Goal: Transaction & Acquisition: Subscribe to service/newsletter

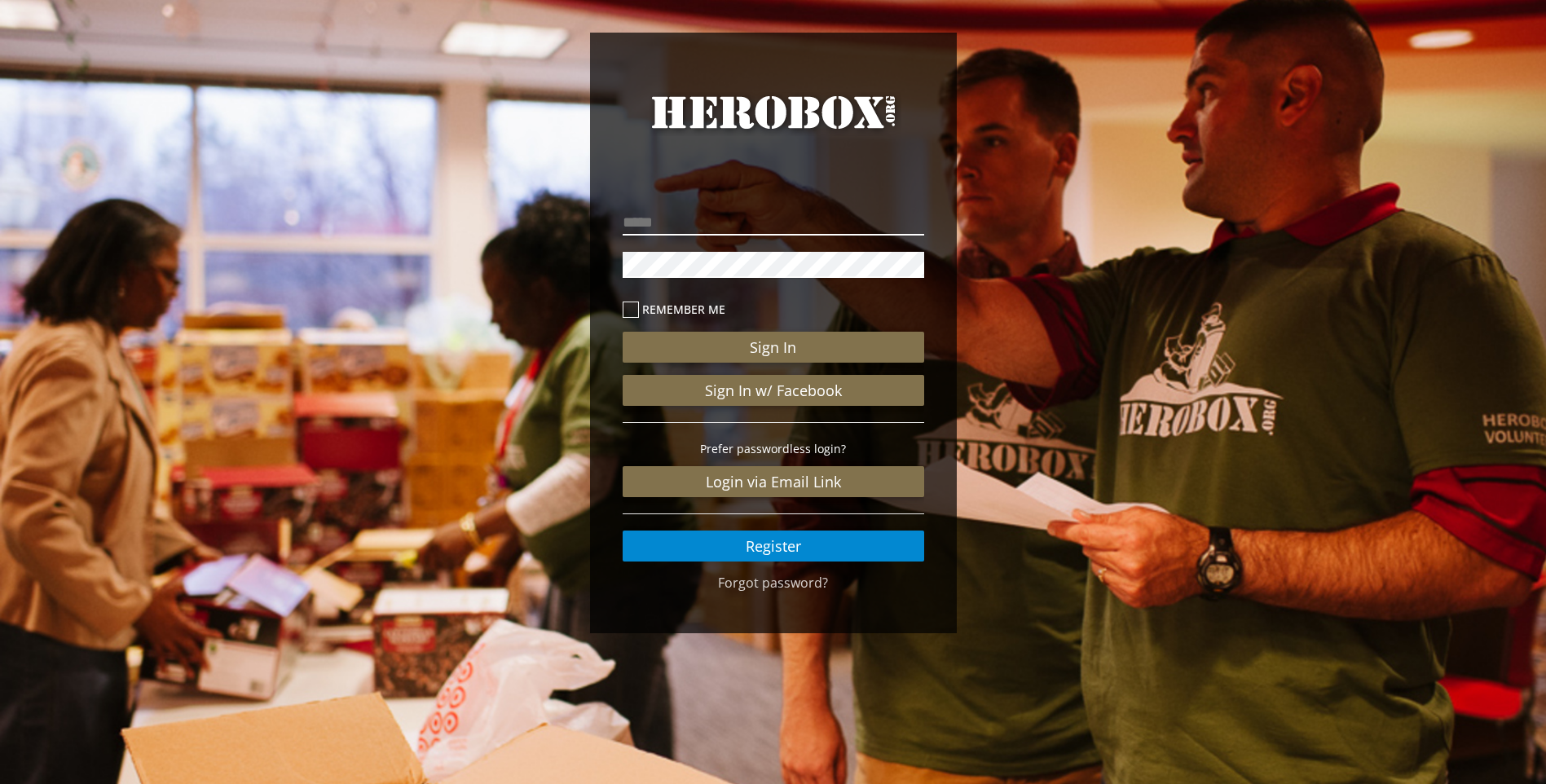
click at [707, 224] on input "email" at bounding box center [773, 222] width 302 height 26
type input "**********"
click at [623, 332] on button "Sign In" at bounding box center [773, 347] width 302 height 31
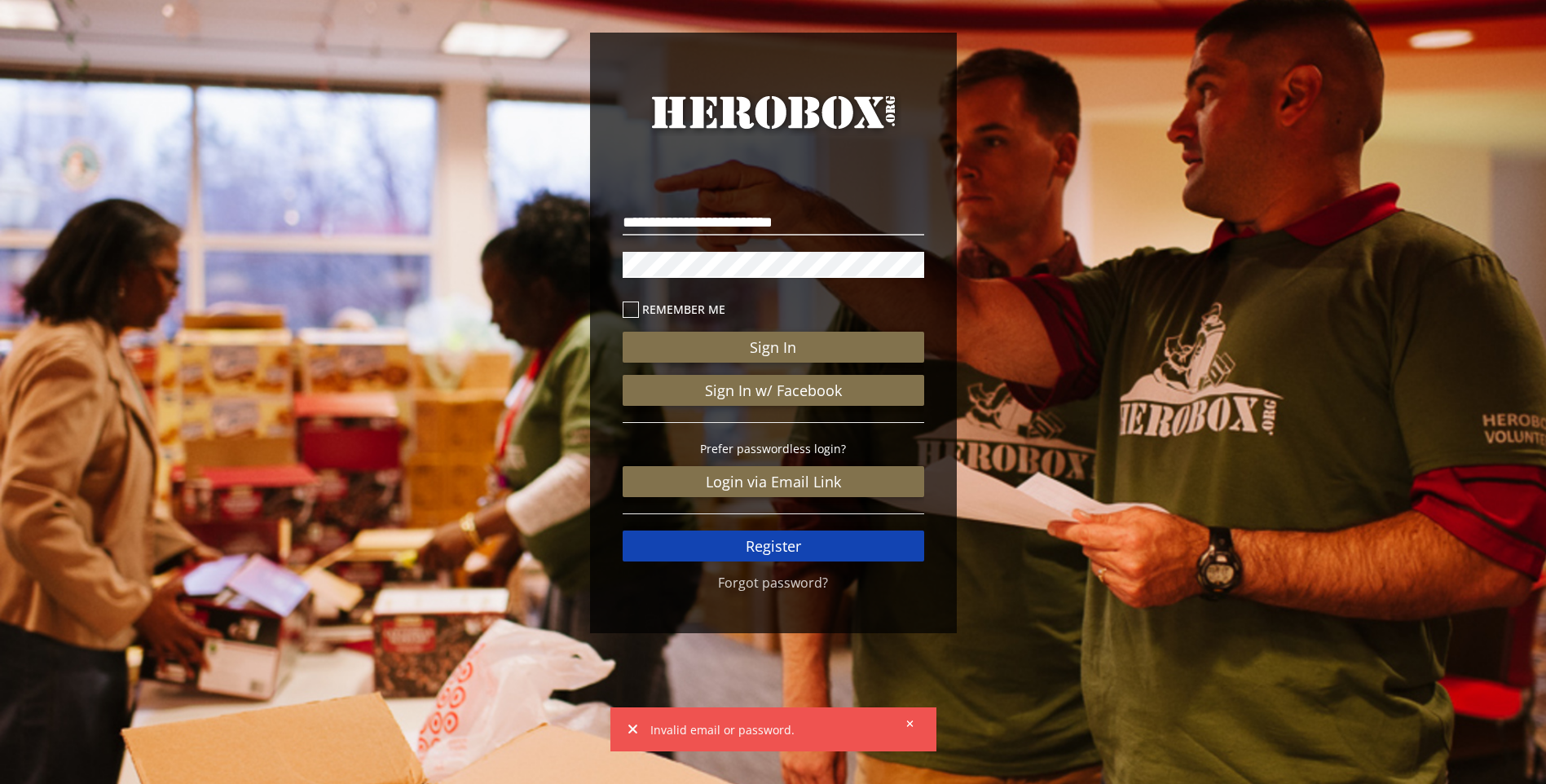
click at [803, 553] on link "Register" at bounding box center [773, 545] width 302 height 31
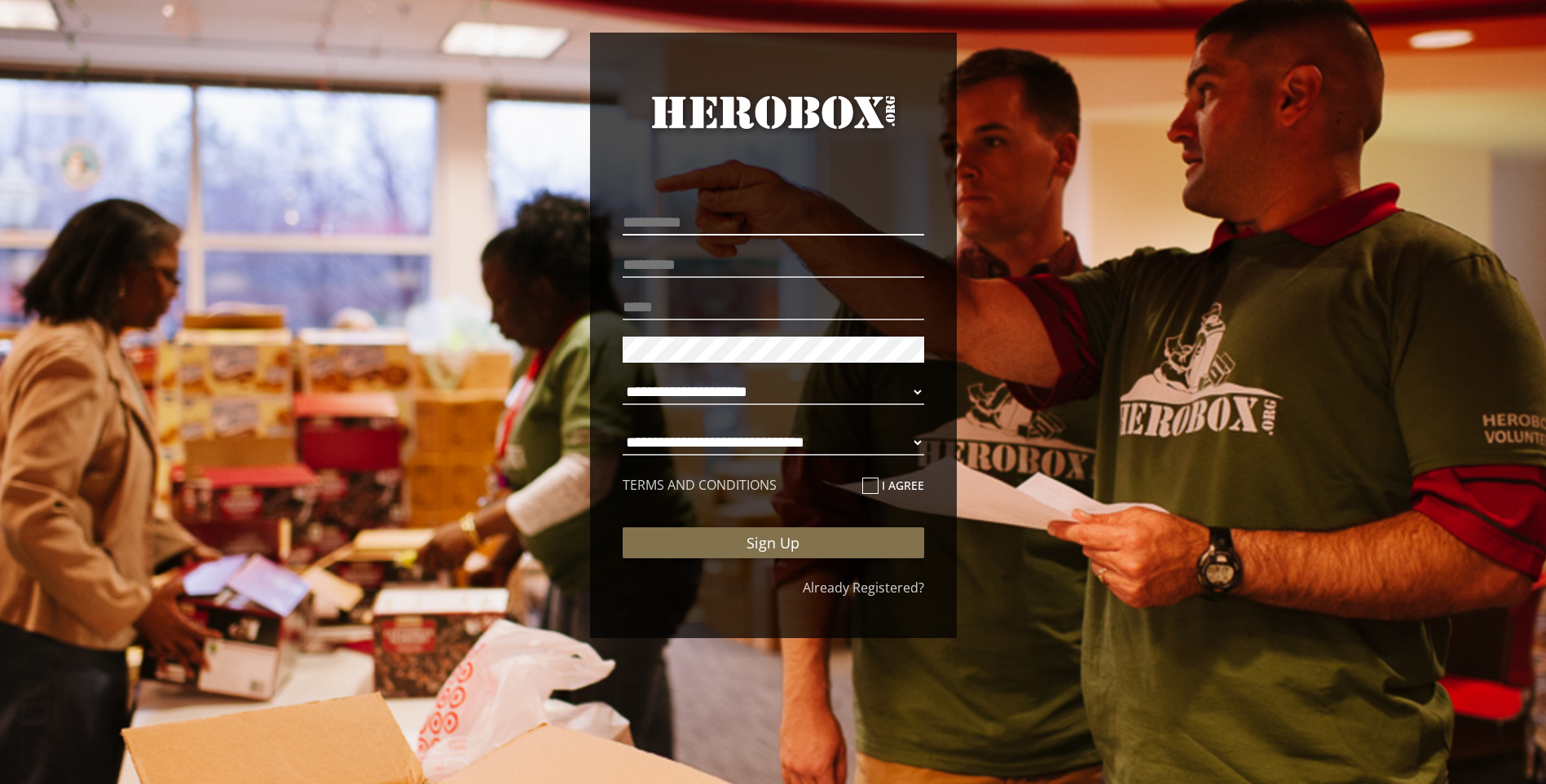
click at [698, 219] on input "text" at bounding box center [773, 222] width 302 height 26
type input "******"
type input "*******"
type input "**********"
click at [921, 386] on select "**********" at bounding box center [773, 392] width 302 height 26
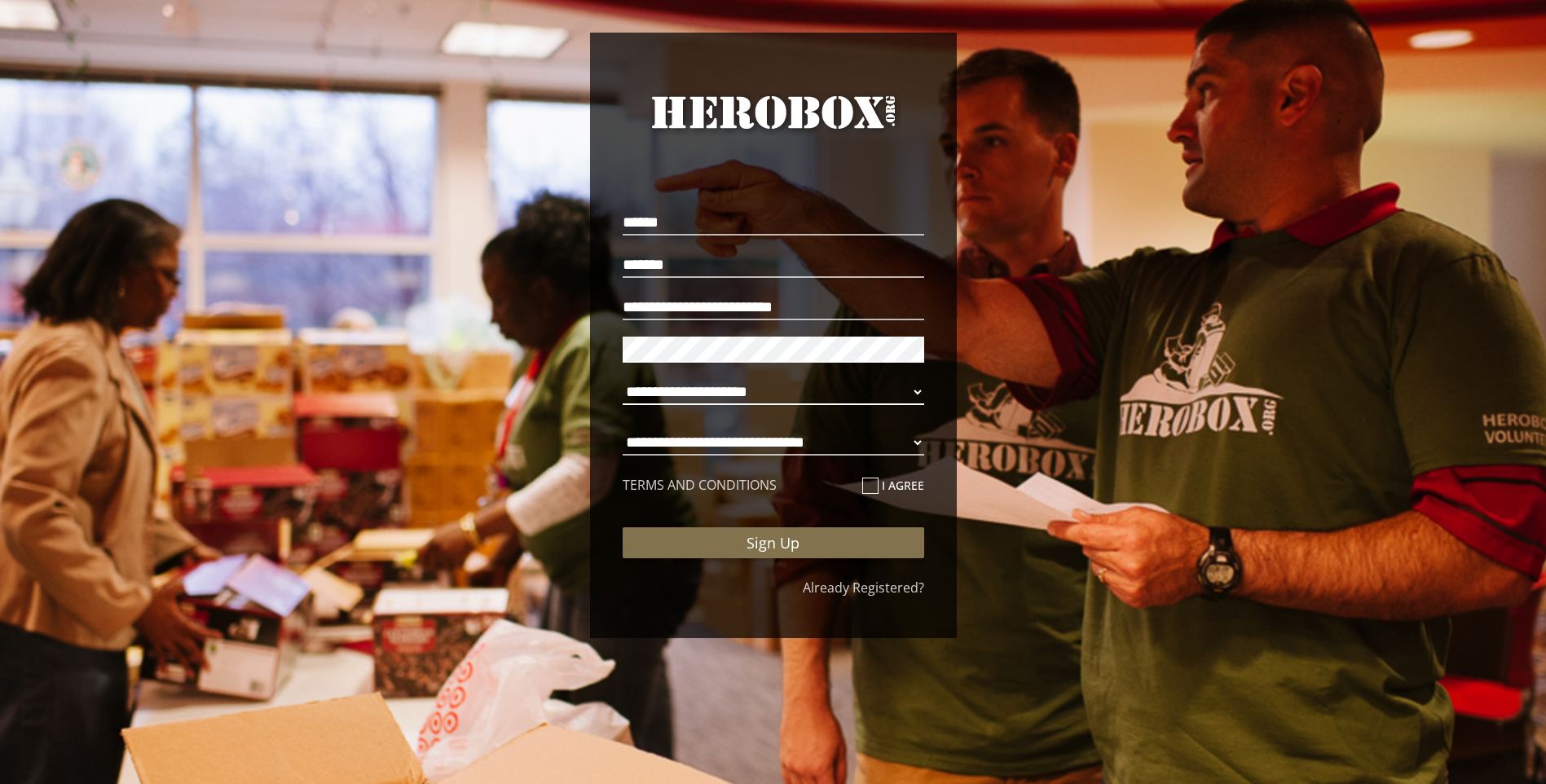
select select "**********"
click at [623, 379] on select "**********" at bounding box center [773, 392] width 302 height 26
click at [758, 440] on select "**********" at bounding box center [773, 442] width 302 height 26
click at [623, 430] on select "**********" at bounding box center [773, 442] width 302 height 26
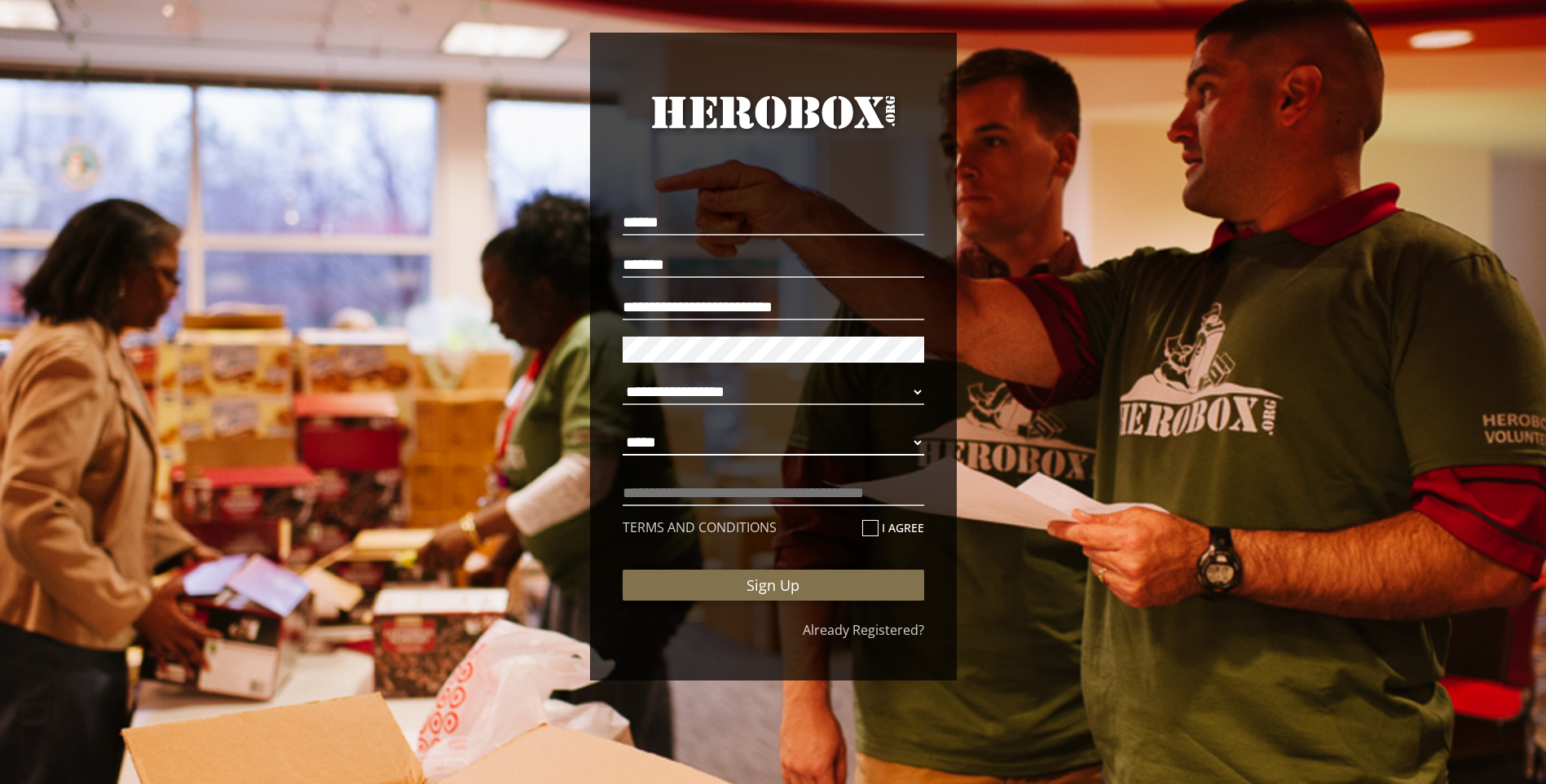
select select "**********"
click at [695, 503] on input "text" at bounding box center [773, 492] width 302 height 26
type input "**********"
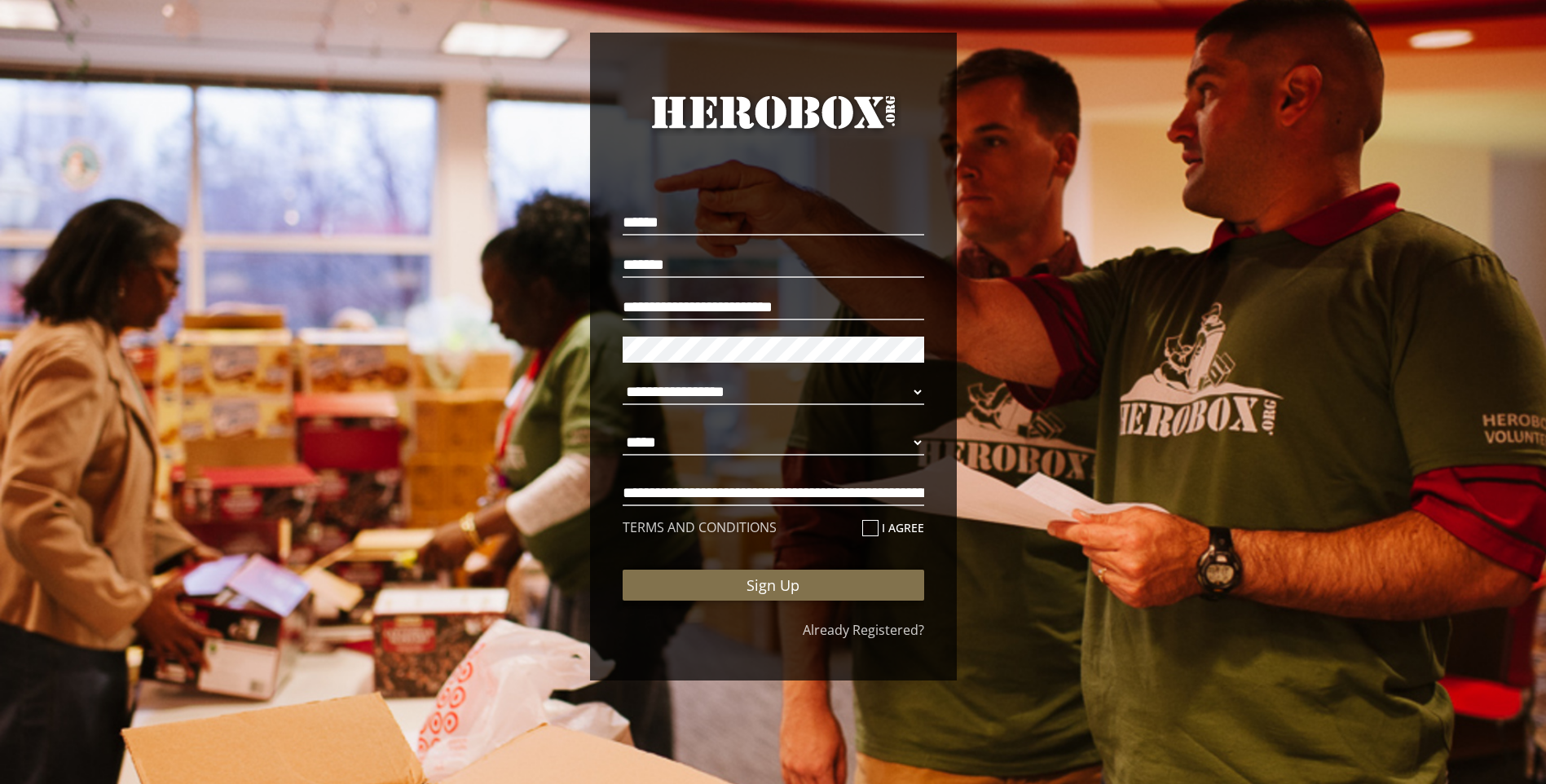
click at [866, 533] on icon at bounding box center [871, 528] width 17 height 17
click at [866, 533] on input "I agree" at bounding box center [867, 534] width 11 height 26
checkbox input "****"
click at [852, 583] on button "Sign Up" at bounding box center [773, 584] width 302 height 31
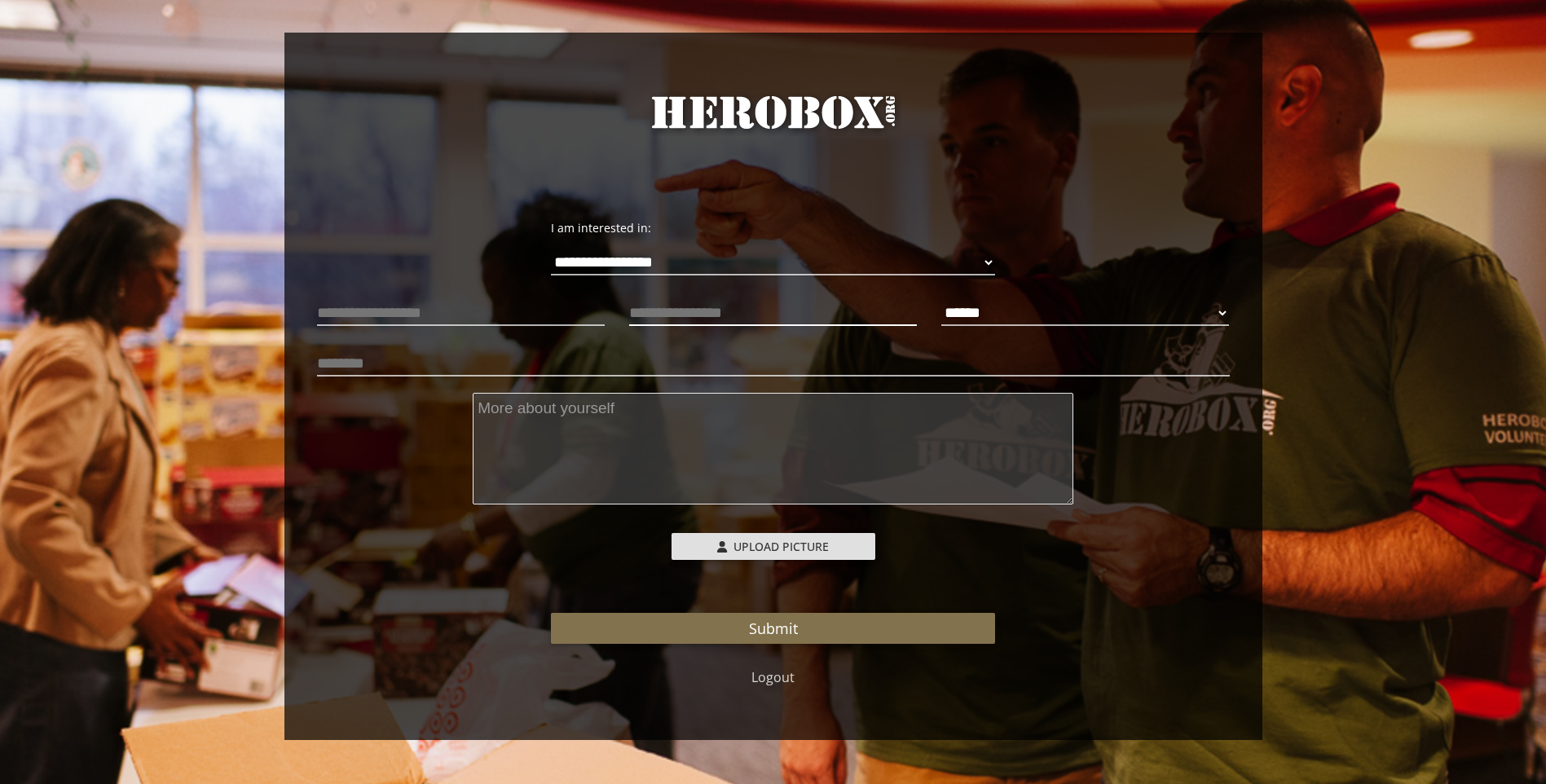
click at [674, 318] on input "text" at bounding box center [773, 313] width 288 height 26
click at [1090, 312] on select "****** **** ******" at bounding box center [1085, 313] width 288 height 26
click at [1030, 308] on select "****** **** ******" at bounding box center [1085, 313] width 288 height 26
click at [419, 368] on input "text" at bounding box center [773, 362] width 913 height 26
click at [609, 450] on textarea at bounding box center [773, 448] width 600 height 111
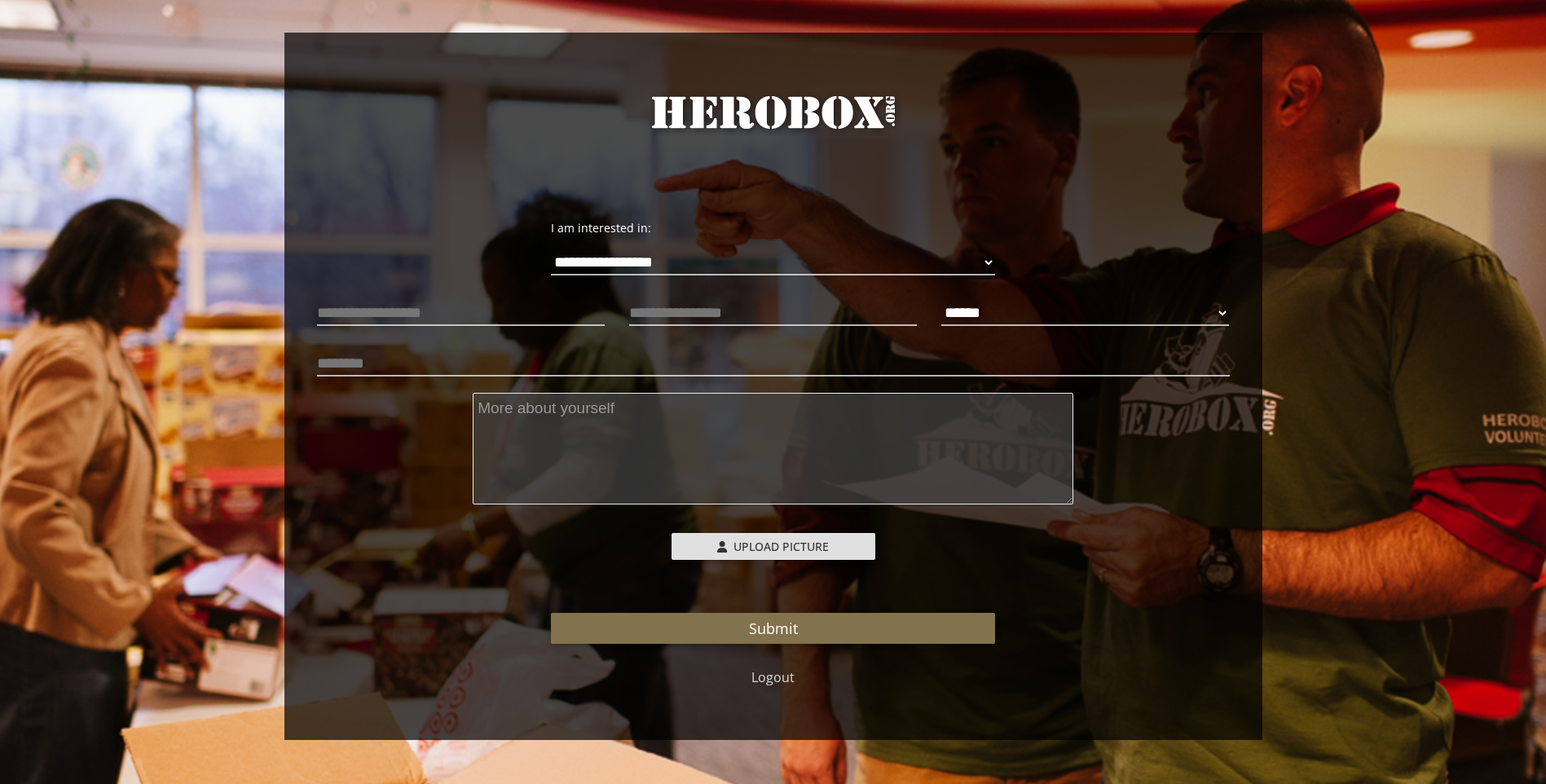
click at [387, 350] on p at bounding box center [773, 363] width 913 height 34
click at [395, 358] on input "text" at bounding box center [773, 362] width 913 height 26
type input "**********"
click at [601, 432] on textarea at bounding box center [773, 448] width 600 height 111
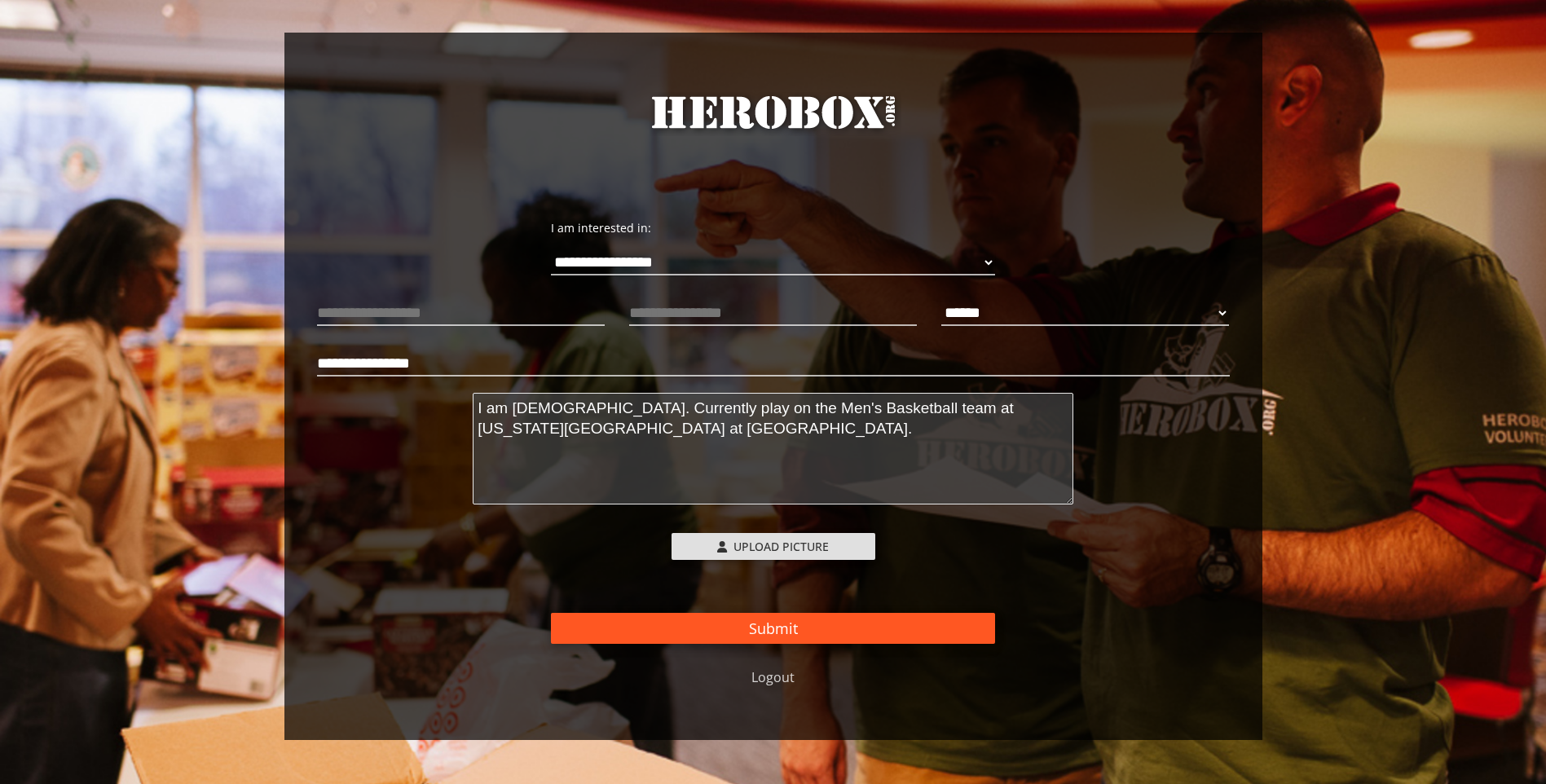
type textarea "I am [DEMOGRAPHIC_DATA]. Currently play on the Men's Basketball team at [US_STA…"
click at [782, 621] on button "Submit" at bounding box center [773, 628] width 444 height 31
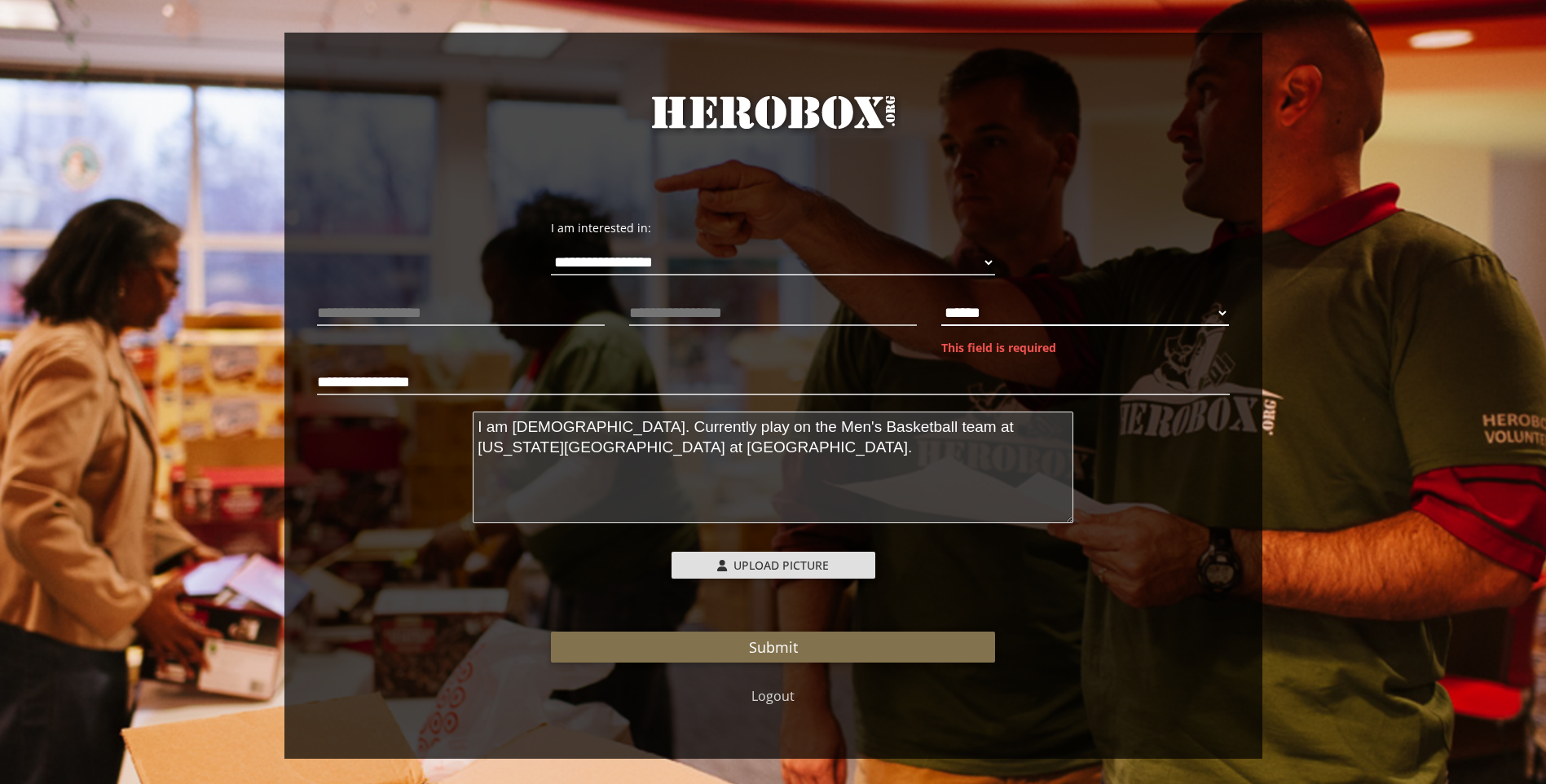
click at [1021, 314] on select "****** **** ******" at bounding box center [1085, 313] width 288 height 26
select select "**********"
click at [941, 300] on select "****** **** ******" at bounding box center [1085, 313] width 288 height 26
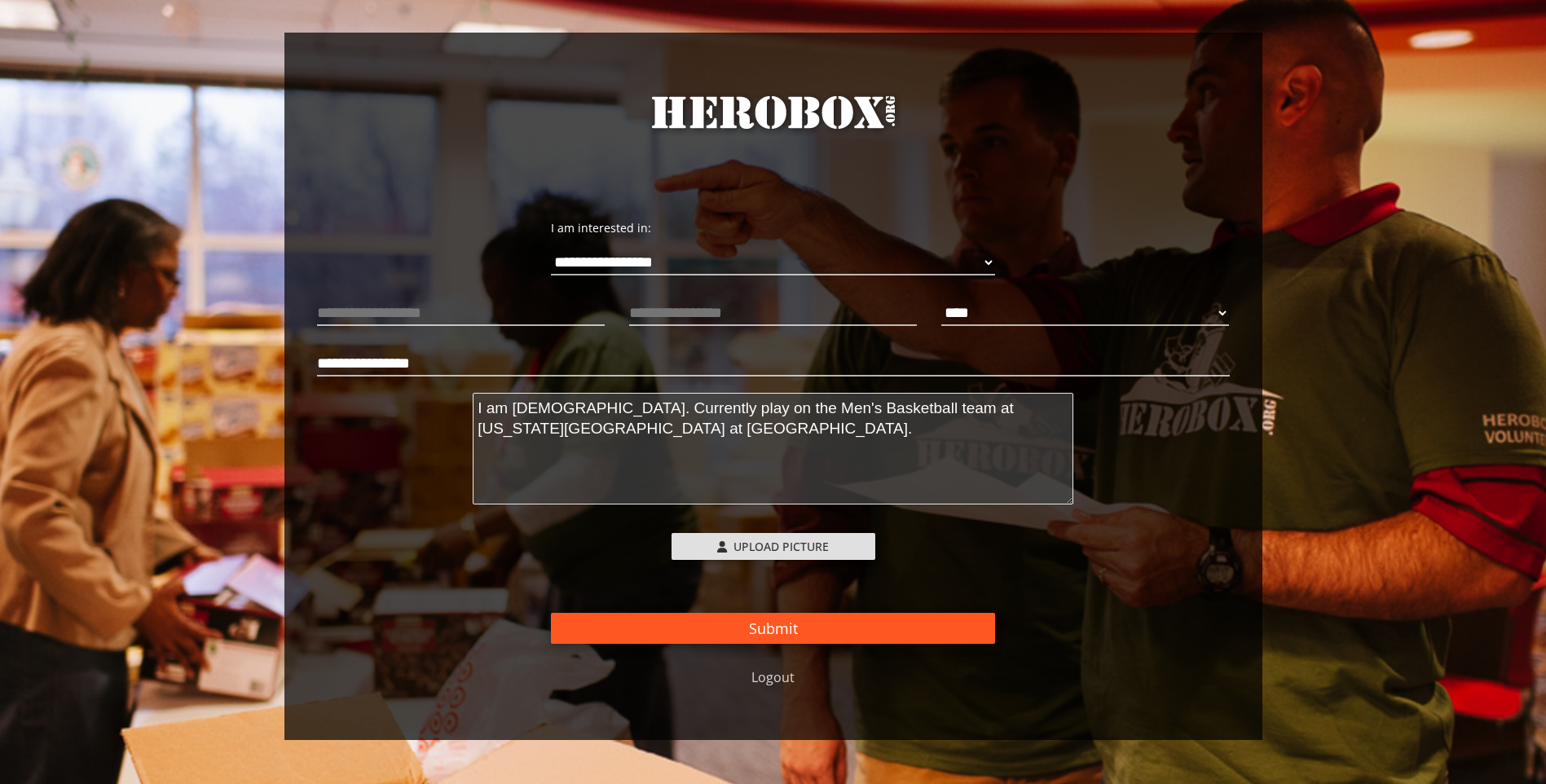
click at [803, 636] on button "Submit" at bounding box center [773, 628] width 444 height 31
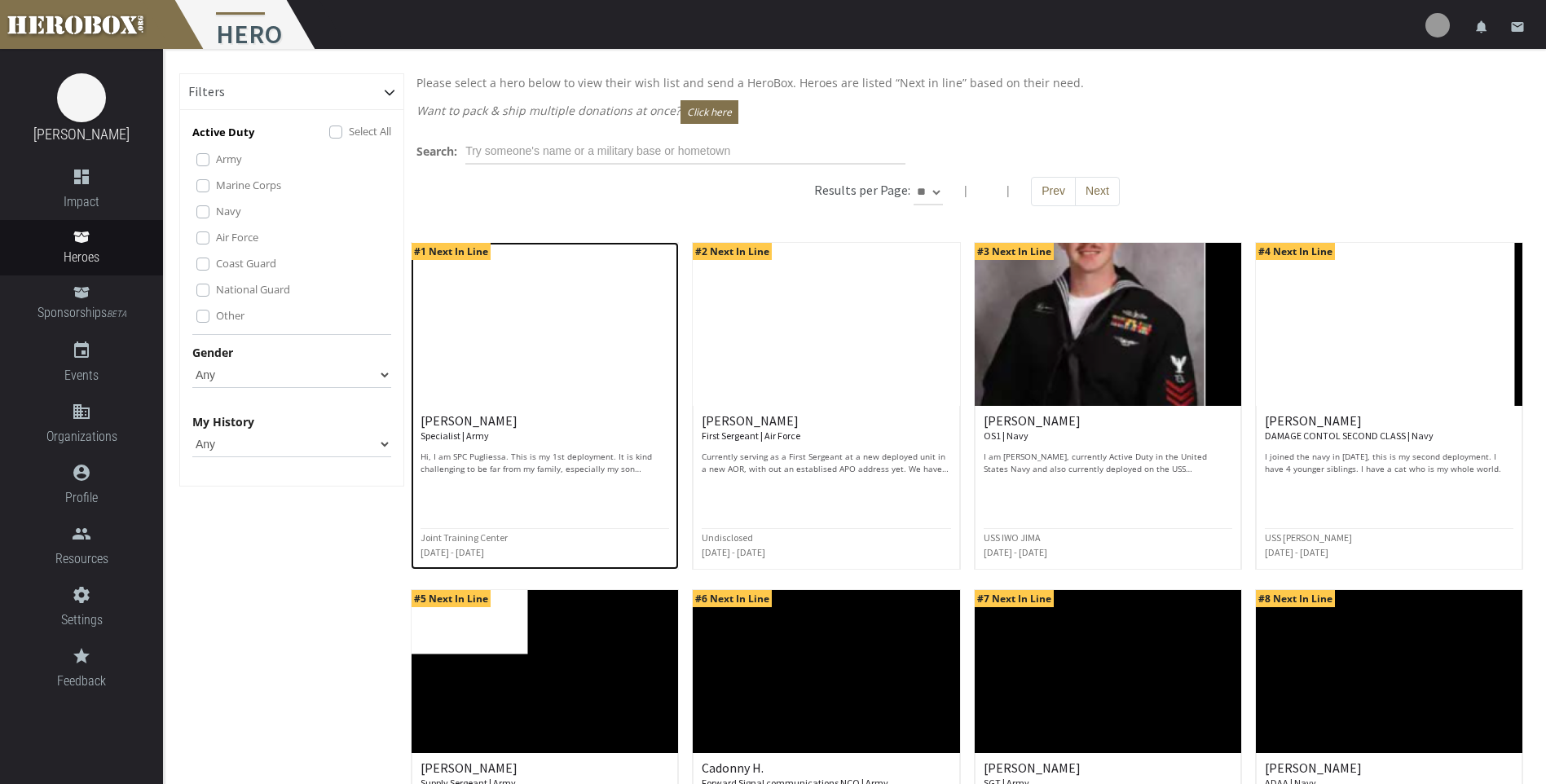
click at [593, 473] on p "Hi, I am SPC Pugliessa. This is my 1st deployment. It is kind challenging to be…" at bounding box center [545, 462] width 249 height 24
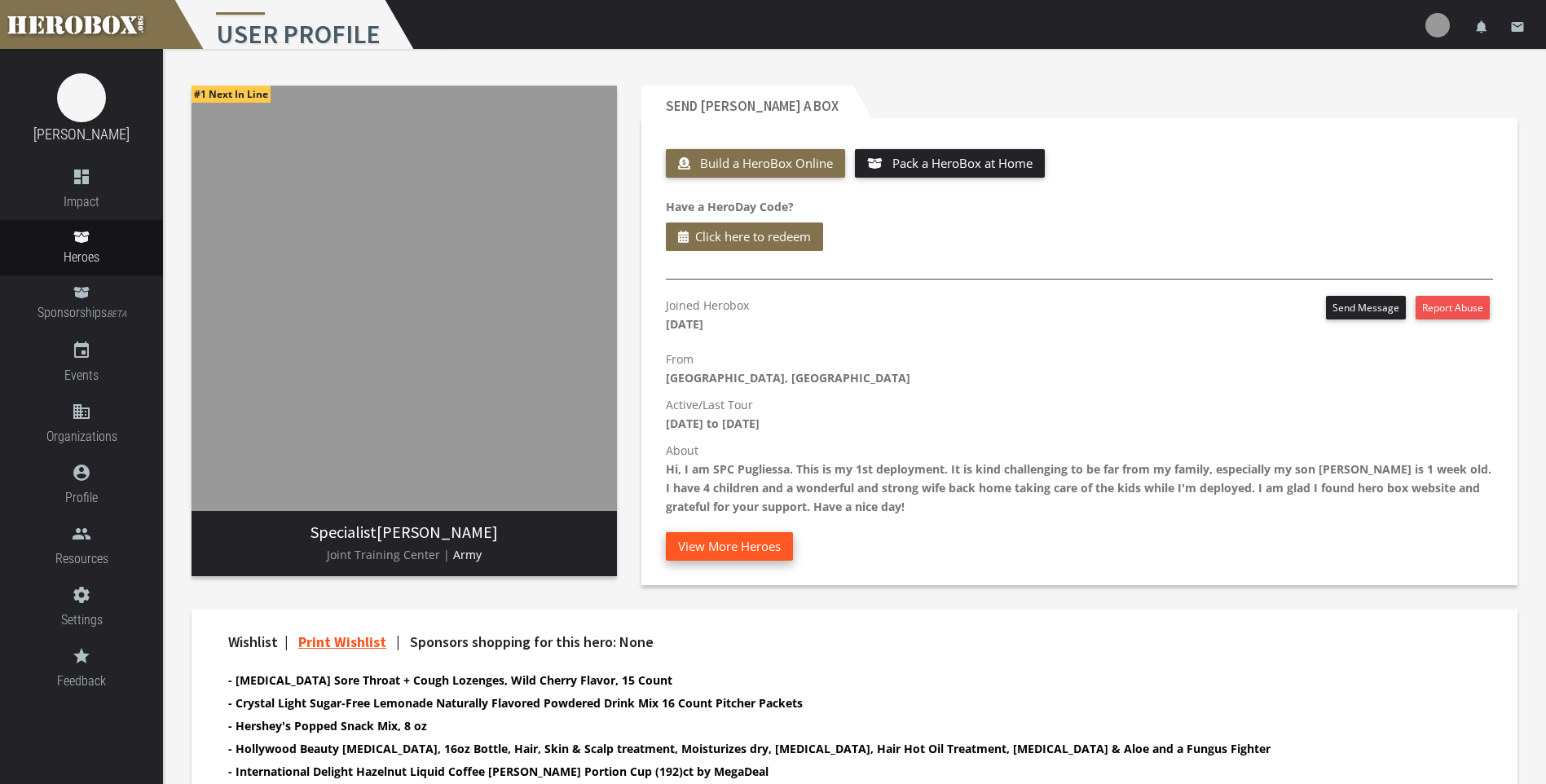
click at [755, 546] on button "View More Heroes" at bounding box center [729, 546] width 127 height 28
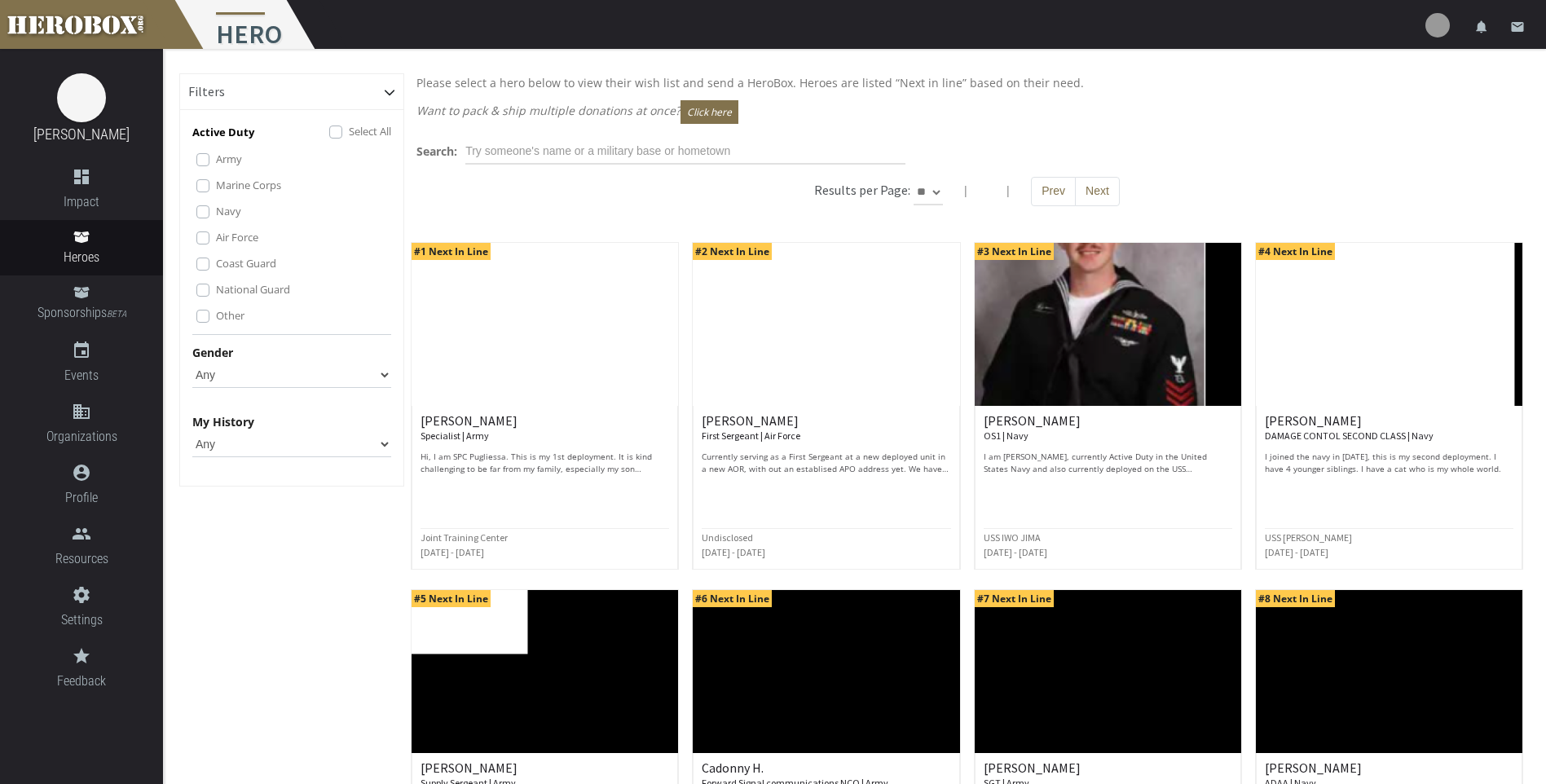
click at [216, 184] on label "Marine Corps" at bounding box center [249, 185] width 65 height 18
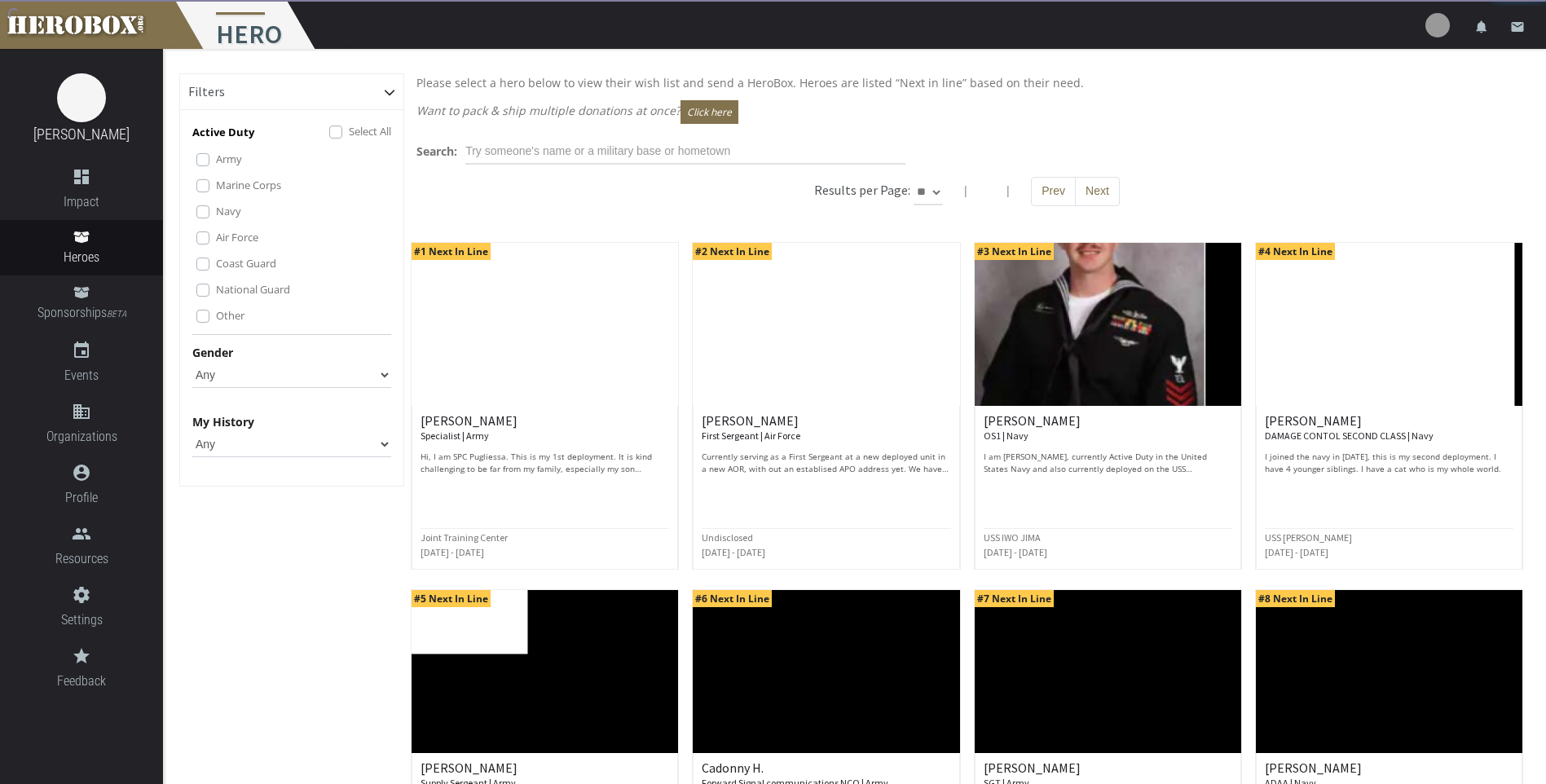
click at [216, 185] on label "Marine Corps" at bounding box center [249, 185] width 65 height 18
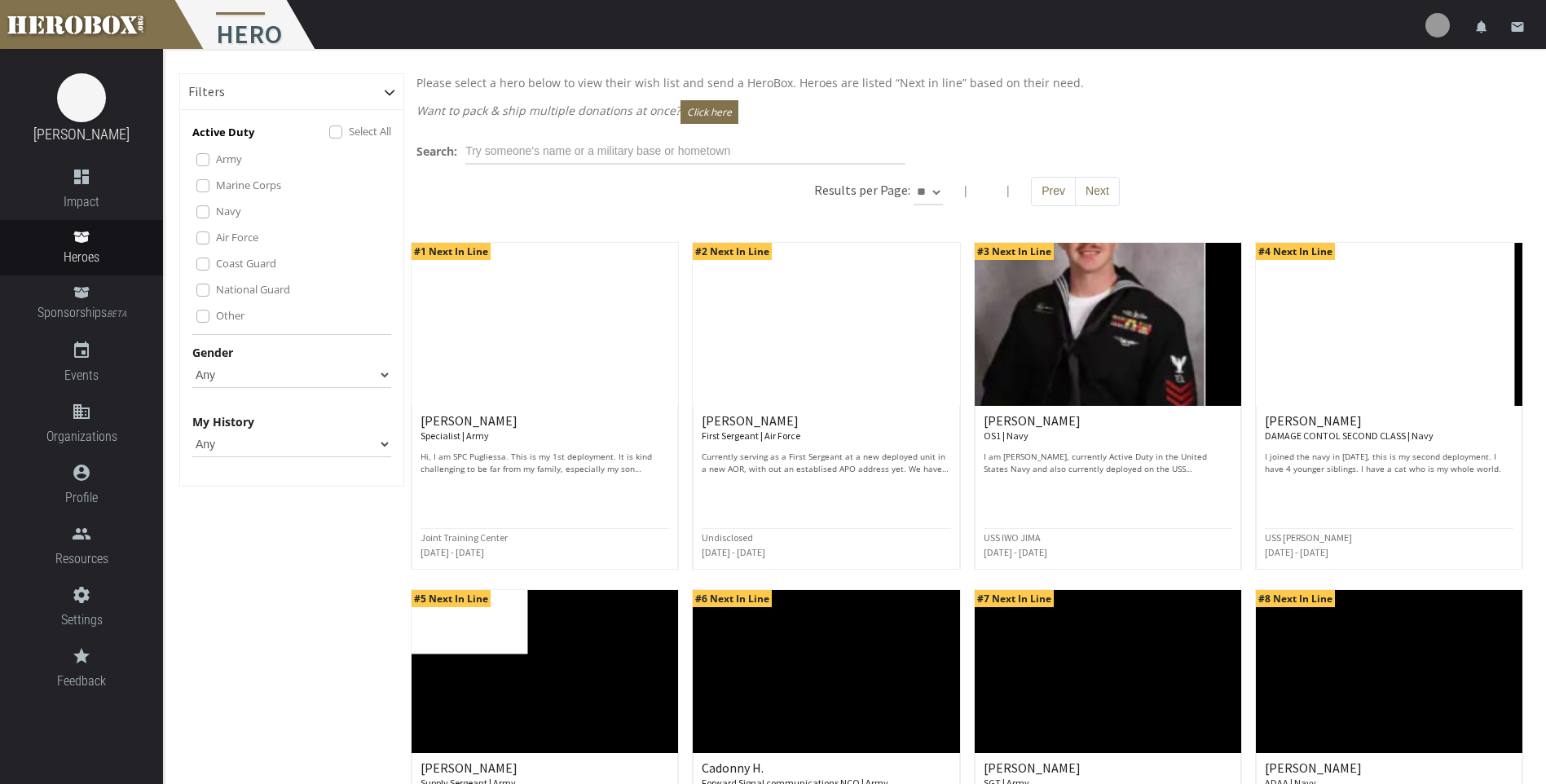
click at [216, 210] on label "Navy" at bounding box center [229, 211] width 25 height 18
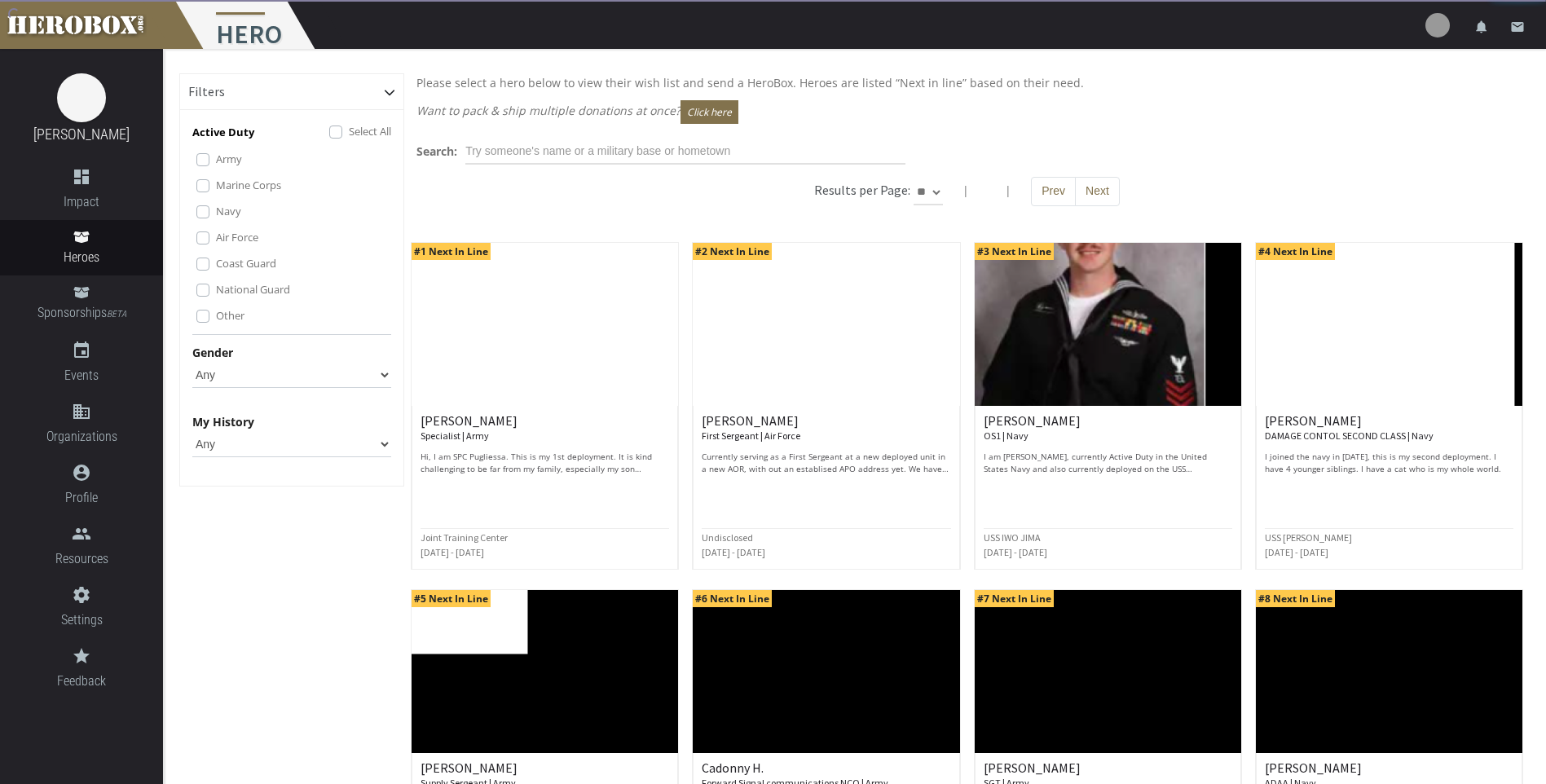
click at [216, 239] on label "Air Force" at bounding box center [237, 237] width 42 height 18
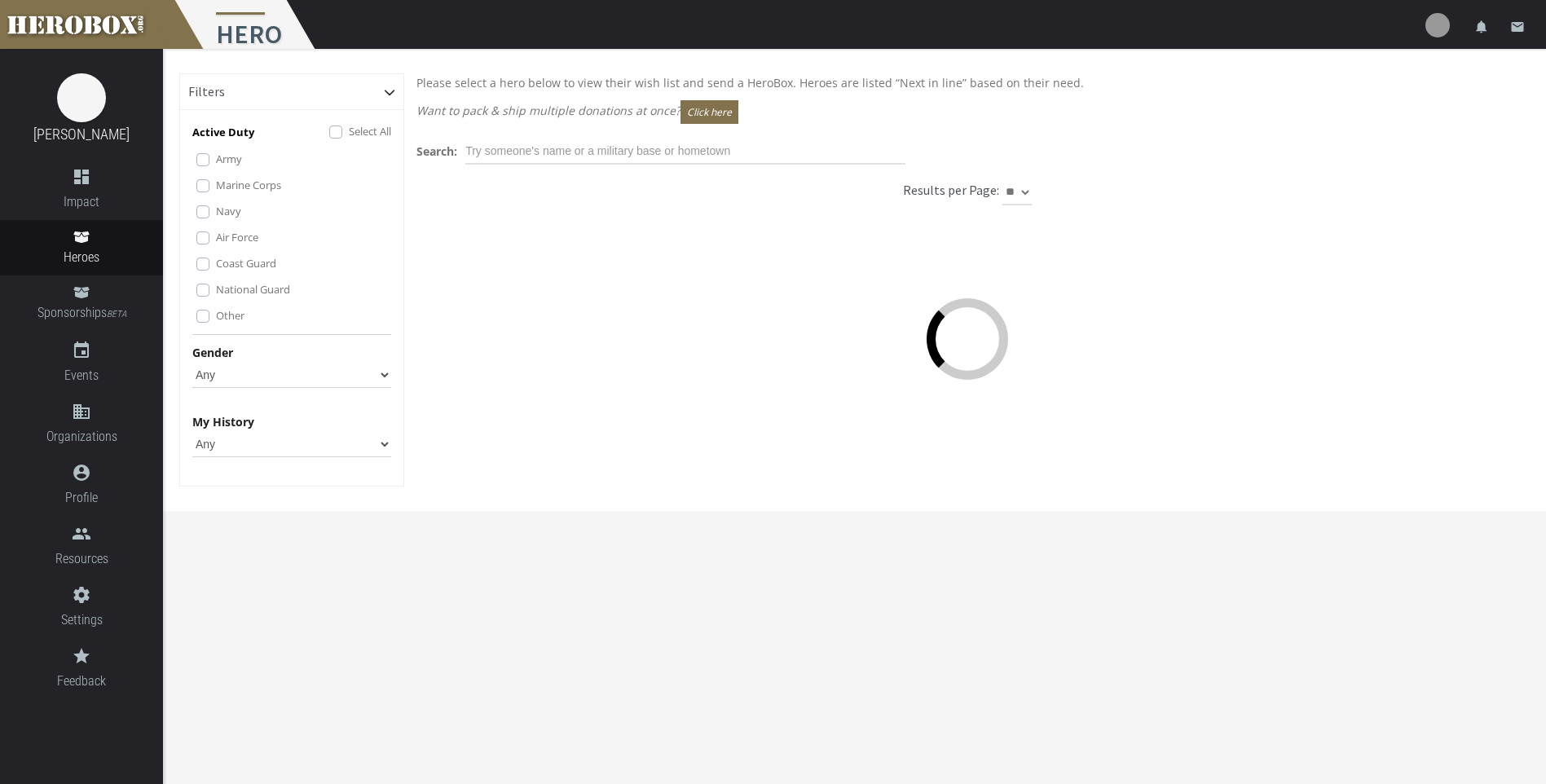
click at [216, 263] on label "Coast Guard" at bounding box center [246, 264] width 61 height 18
click at [216, 289] on label "National Guard" at bounding box center [253, 289] width 74 height 18
click at [216, 310] on label "Other" at bounding box center [230, 316] width 28 height 18
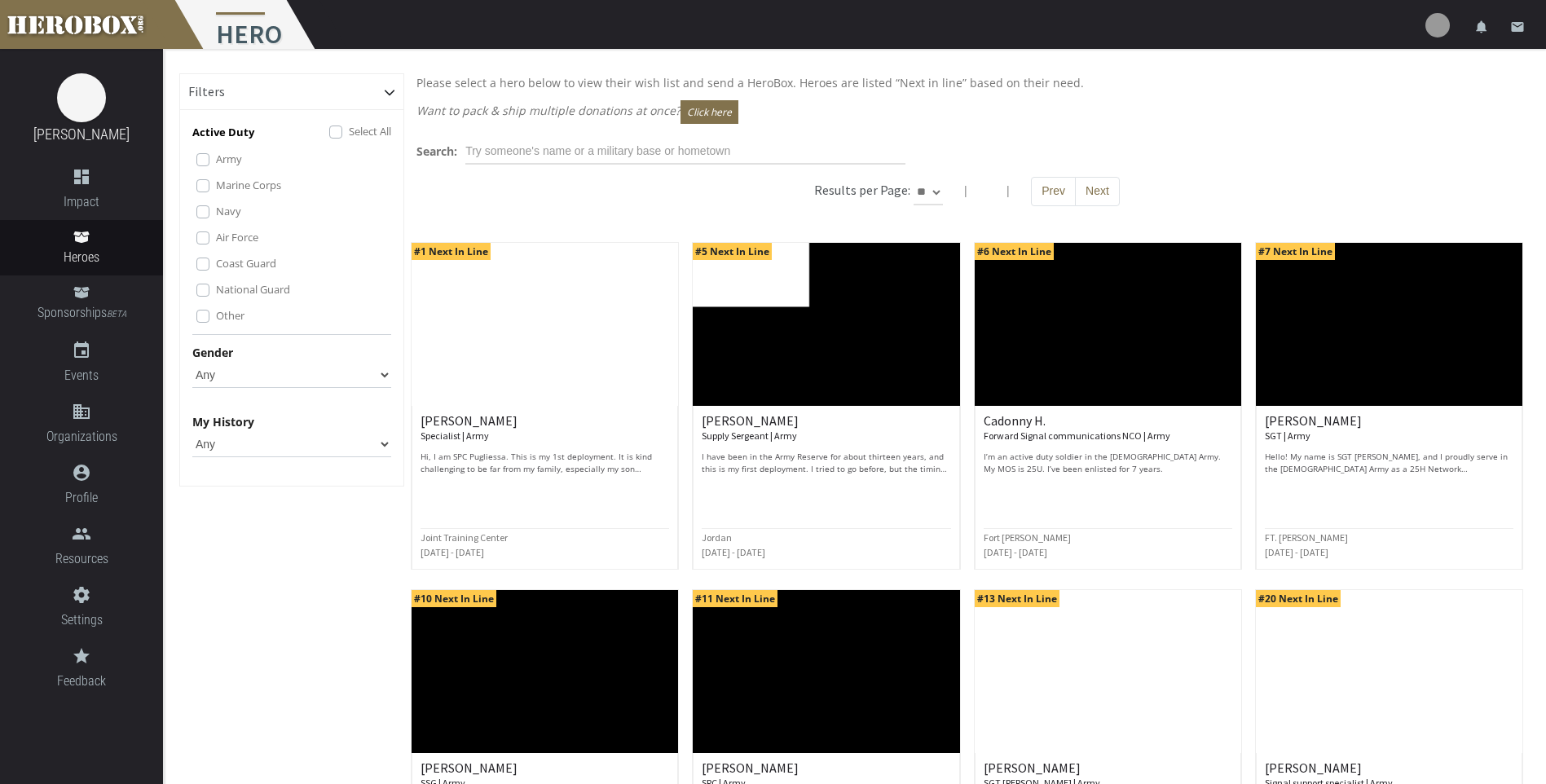
click at [293, 446] on select "Any None Pending Donations Sponsored" at bounding box center [291, 444] width 199 height 26
click at [287, 448] on select "Any None Pending Donations Sponsored" at bounding box center [291, 444] width 199 height 26
click at [863, 504] on div "[PERSON_NAME] Supply Sergeant | Army I have been in the Army Reserve for about …" at bounding box center [826, 471] width 249 height 114
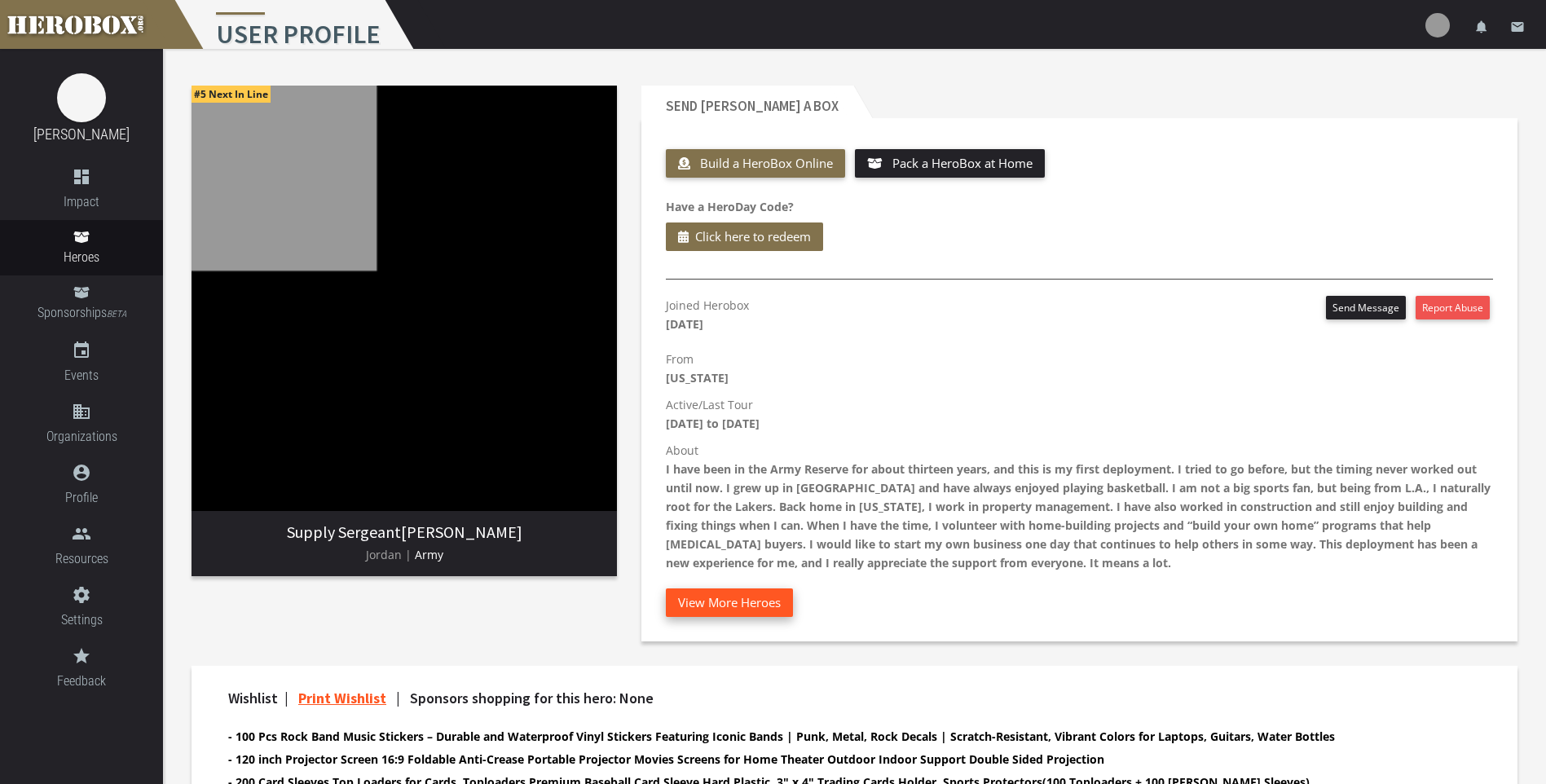
click at [763, 598] on button "View More Heroes" at bounding box center [729, 603] width 127 height 28
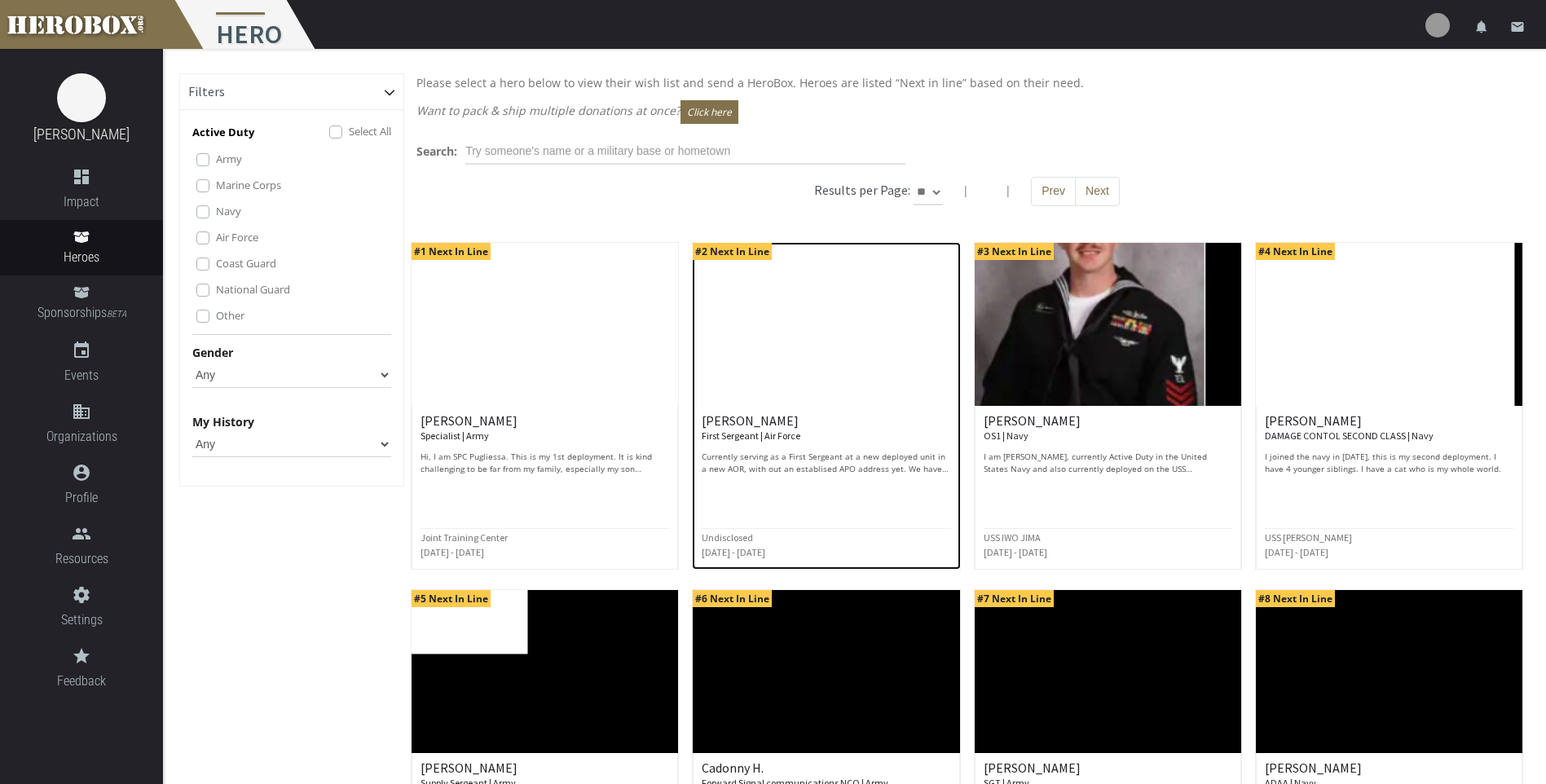
click at [794, 508] on div "[PERSON_NAME] First Sergeant | Air Force Currently serving as a First Sergeant …" at bounding box center [826, 471] width 249 height 114
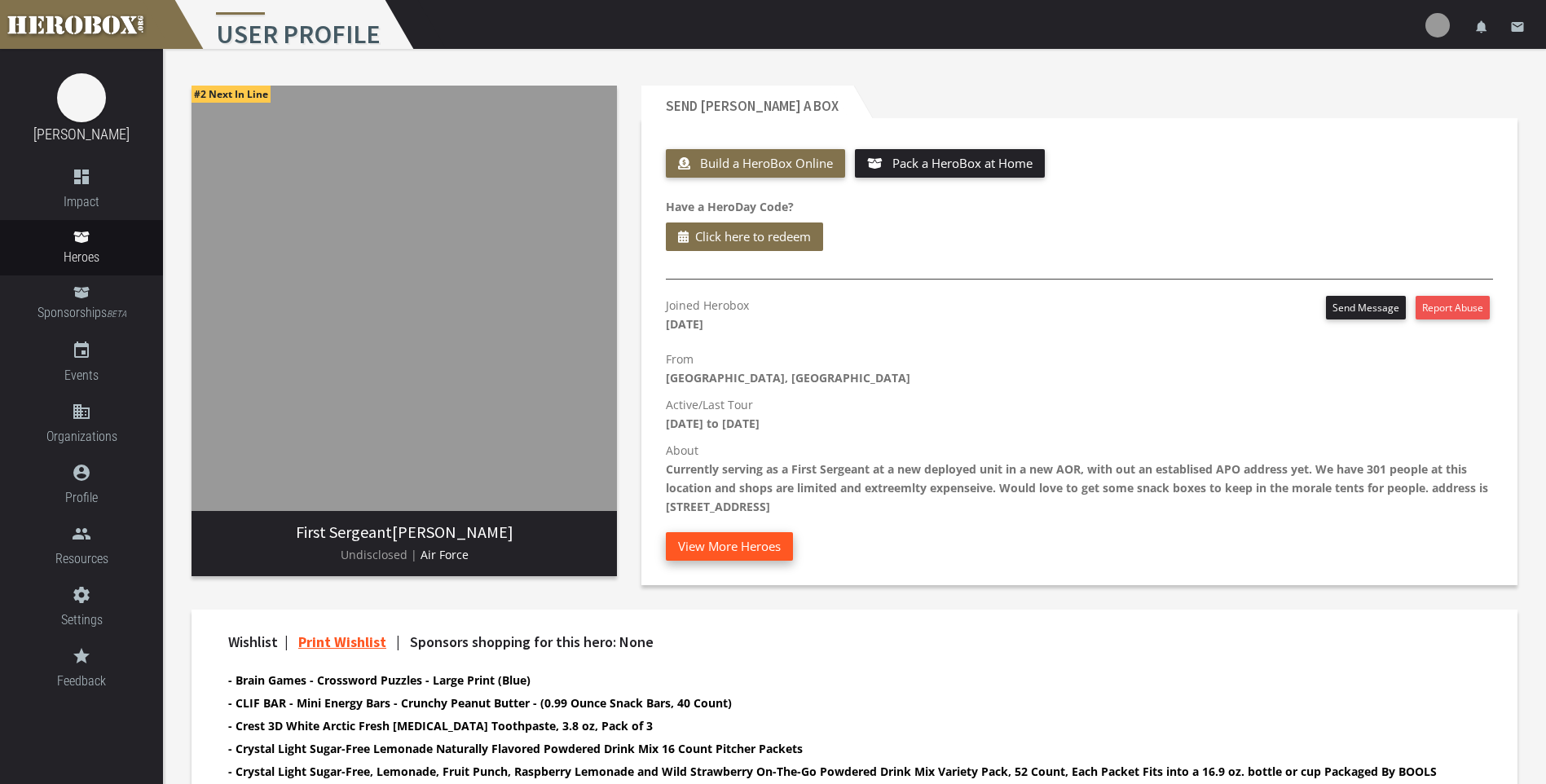
click at [748, 553] on button "View More Heroes" at bounding box center [729, 546] width 127 height 28
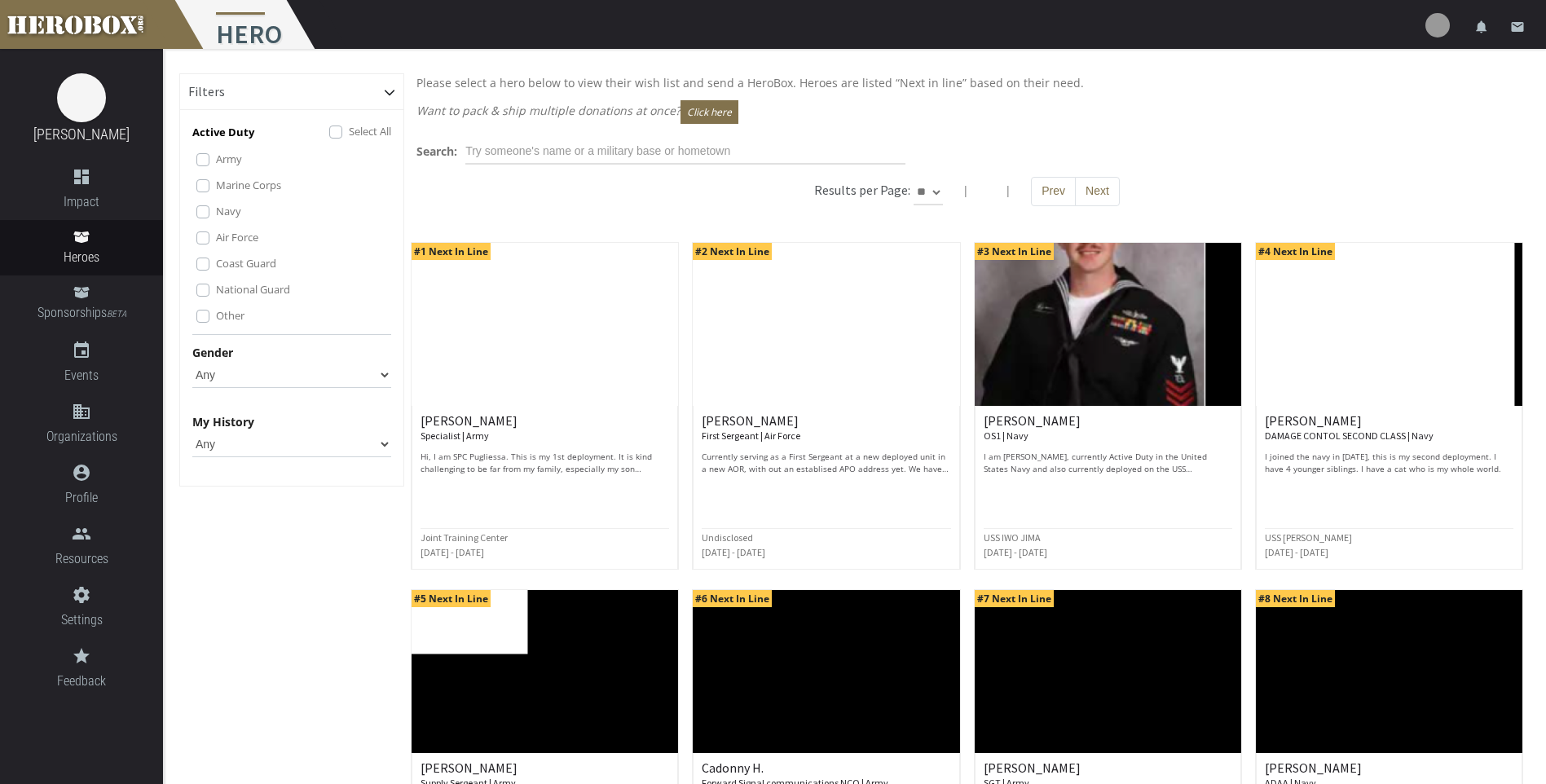
click at [216, 313] on label "Other" at bounding box center [230, 316] width 28 height 18
click at [216, 291] on label "National Guard" at bounding box center [253, 289] width 74 height 18
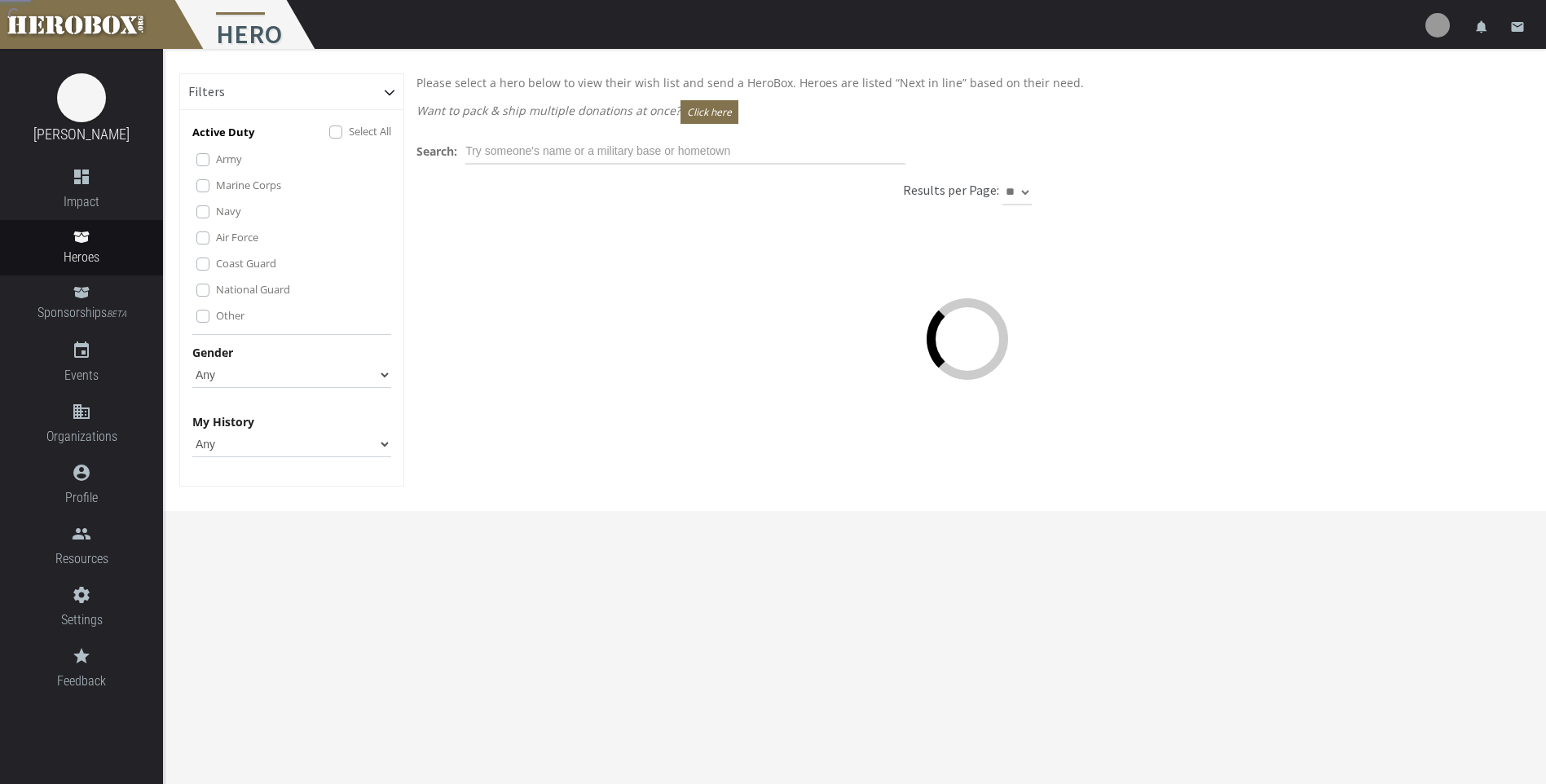
click at [216, 261] on label "Coast Guard" at bounding box center [246, 264] width 61 height 18
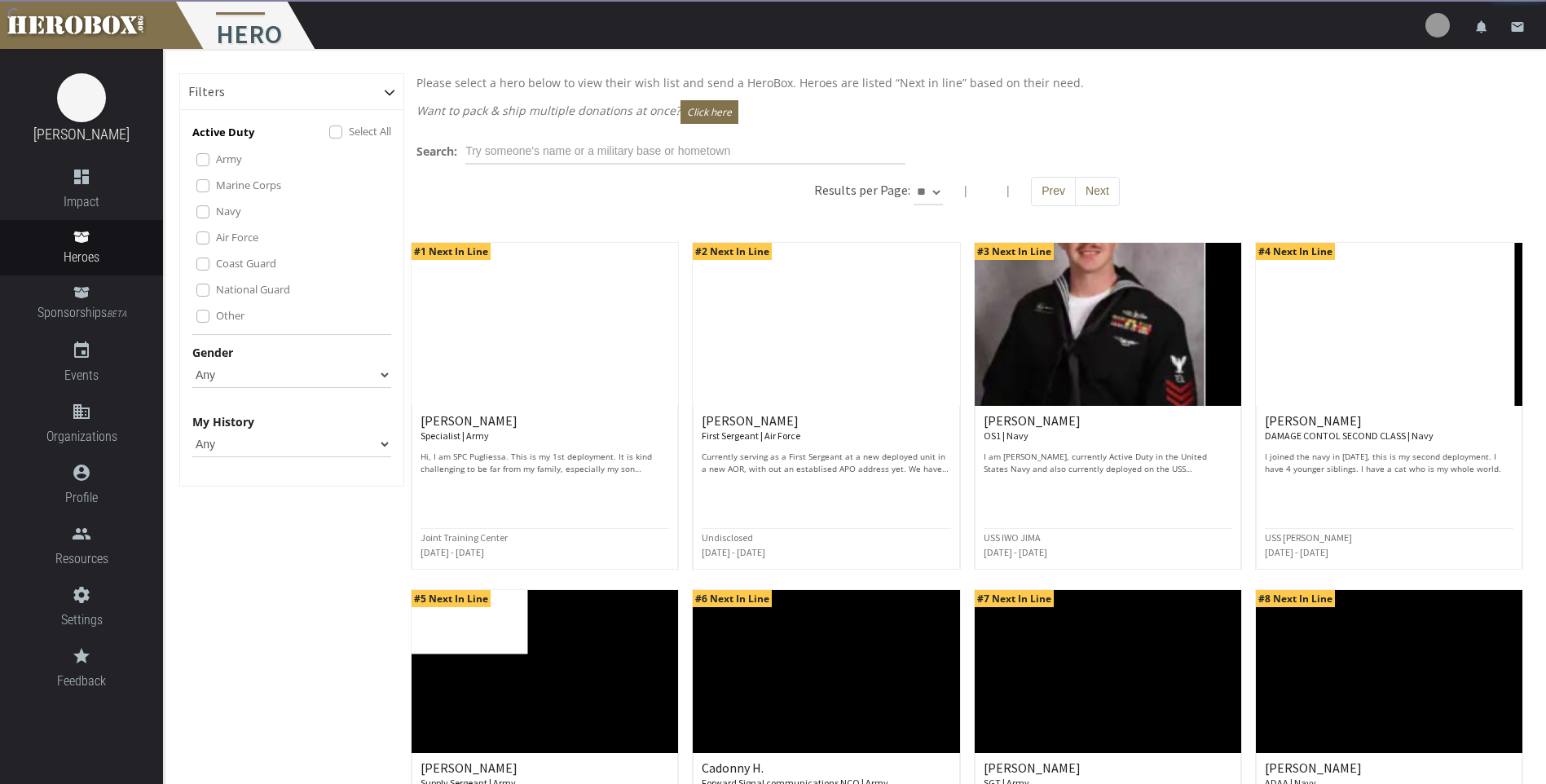
click at [216, 239] on label "Air Force" at bounding box center [237, 237] width 42 height 18
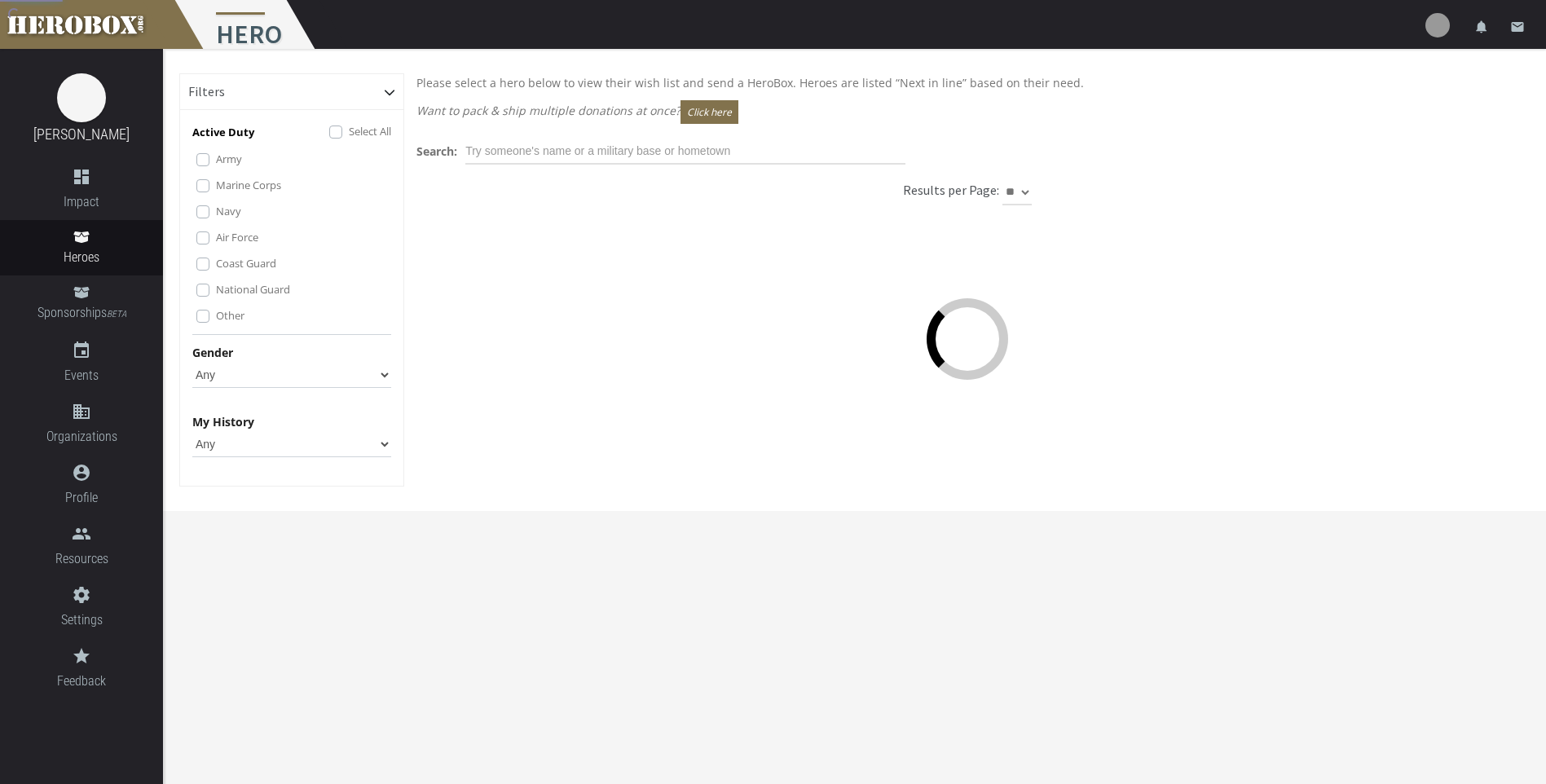
click at [199, 201] on div "Army Marine Corps Navy Air Force Coast Guard National Guard Other" at bounding box center [294, 238] width 195 height 176
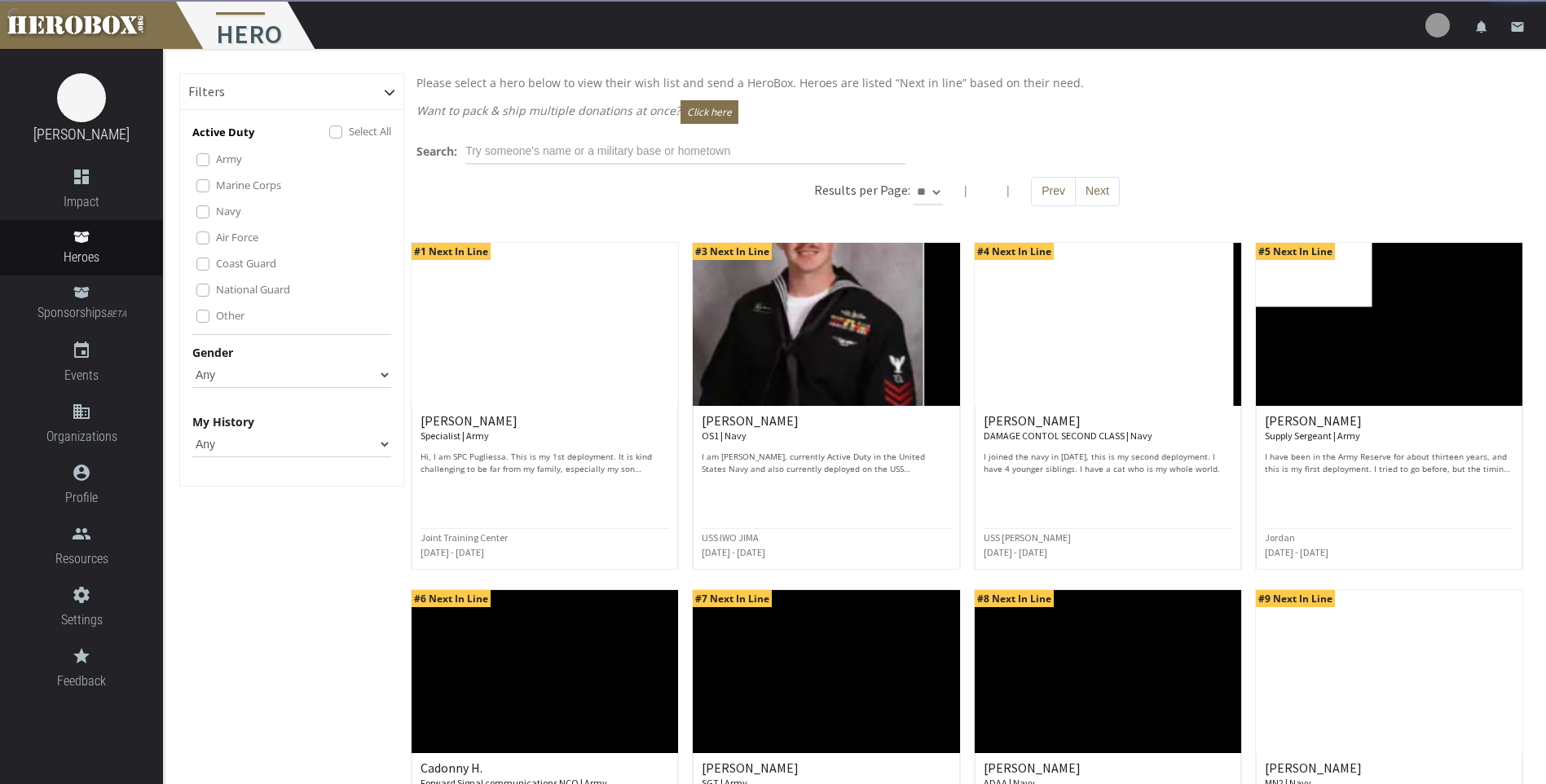
click at [200, 205] on div "Navy" at bounding box center [294, 212] width 195 height 20
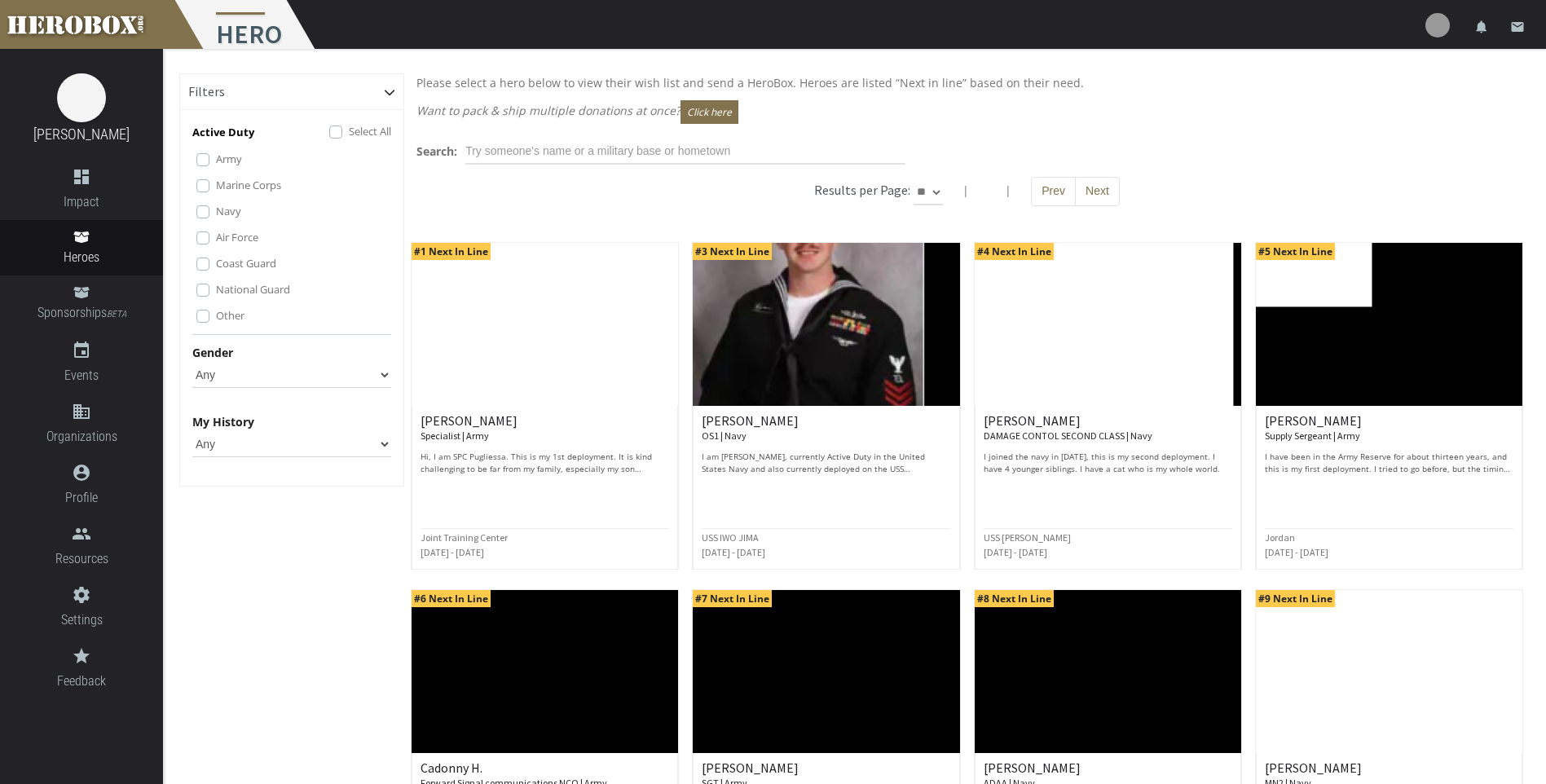
click at [216, 209] on label "Navy" at bounding box center [229, 211] width 25 height 18
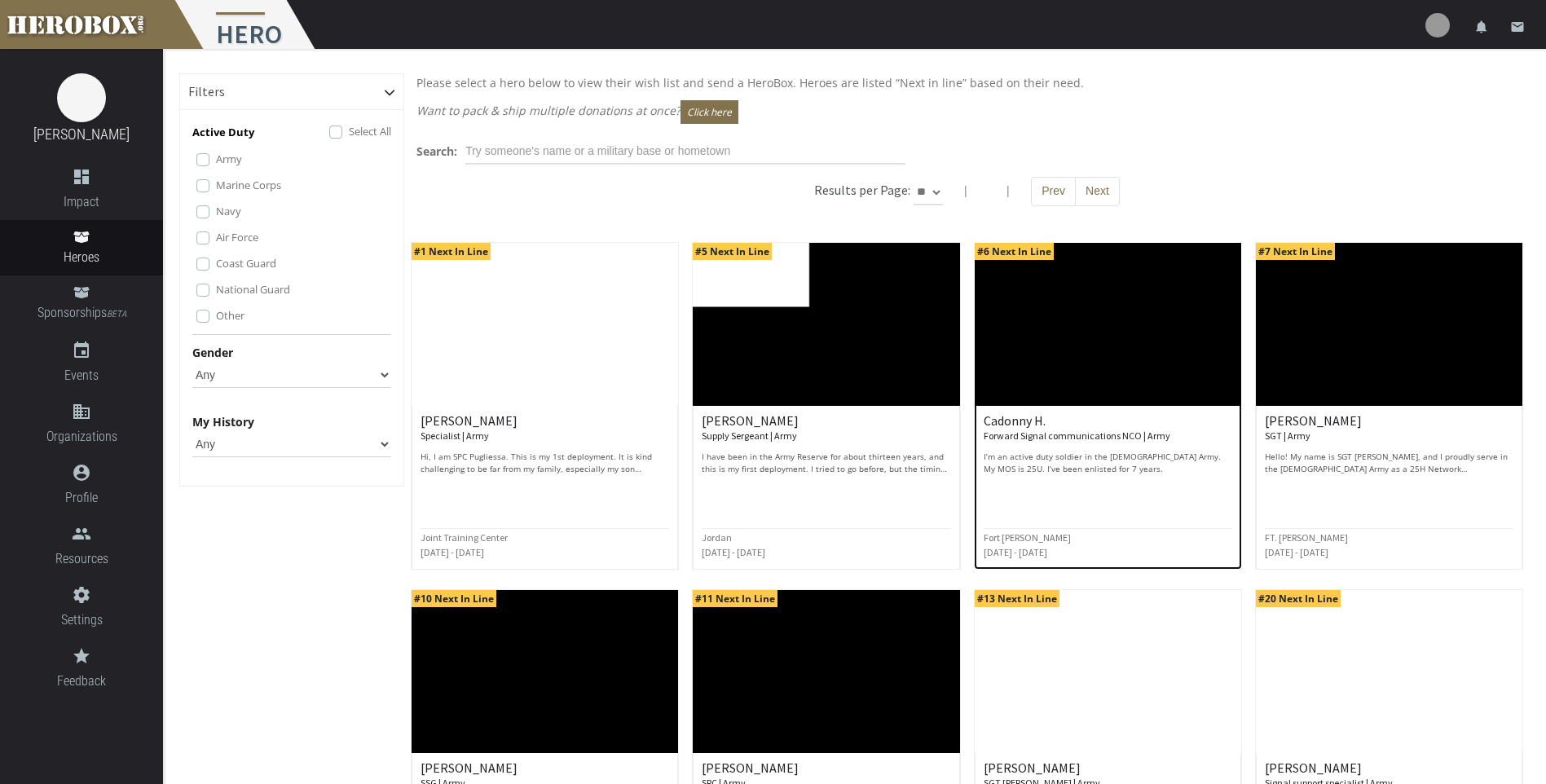
click at [1060, 382] on img at bounding box center [1108, 324] width 267 height 163
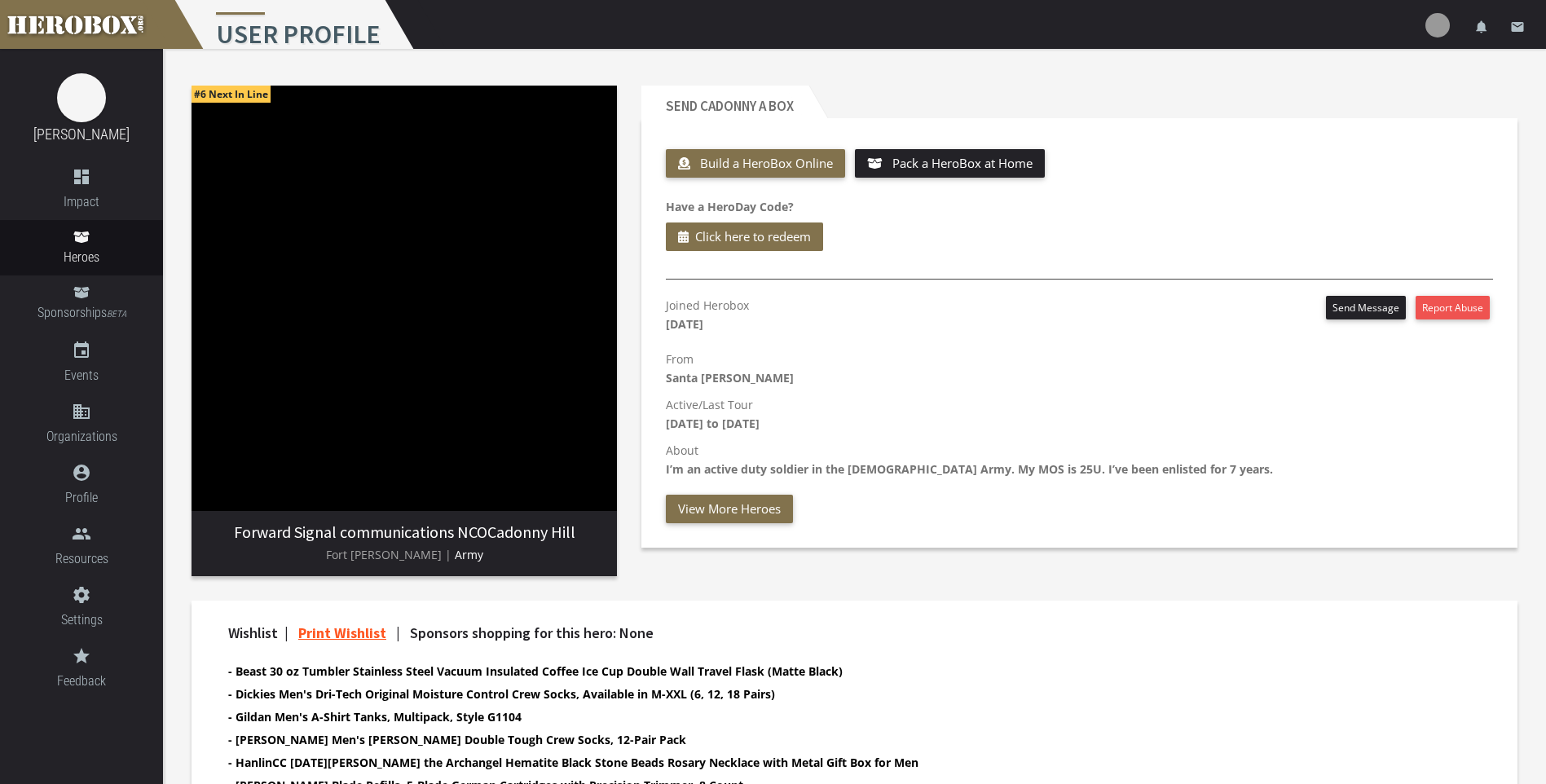
click at [742, 527] on div "Joined Herobox [DATE] Send Message Report Abuse From [GEOGRAPHIC_DATA][PERSON_N…" at bounding box center [1079, 422] width 852 height 252
click at [745, 515] on button "View More Heroes" at bounding box center [729, 509] width 127 height 28
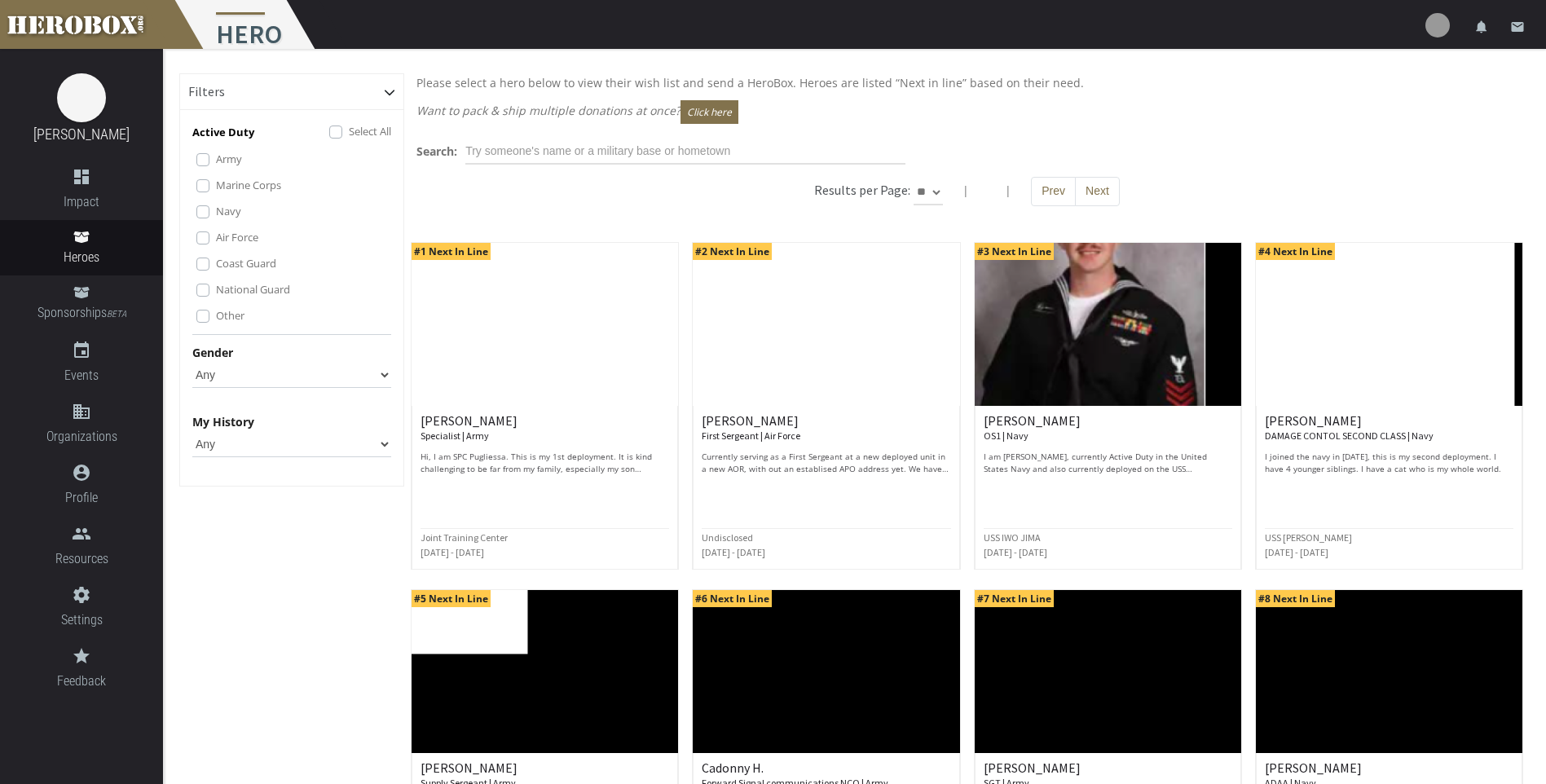
click at [216, 318] on label "Other" at bounding box center [230, 316] width 28 height 18
click at [216, 296] on label "National Guard" at bounding box center [253, 289] width 74 height 18
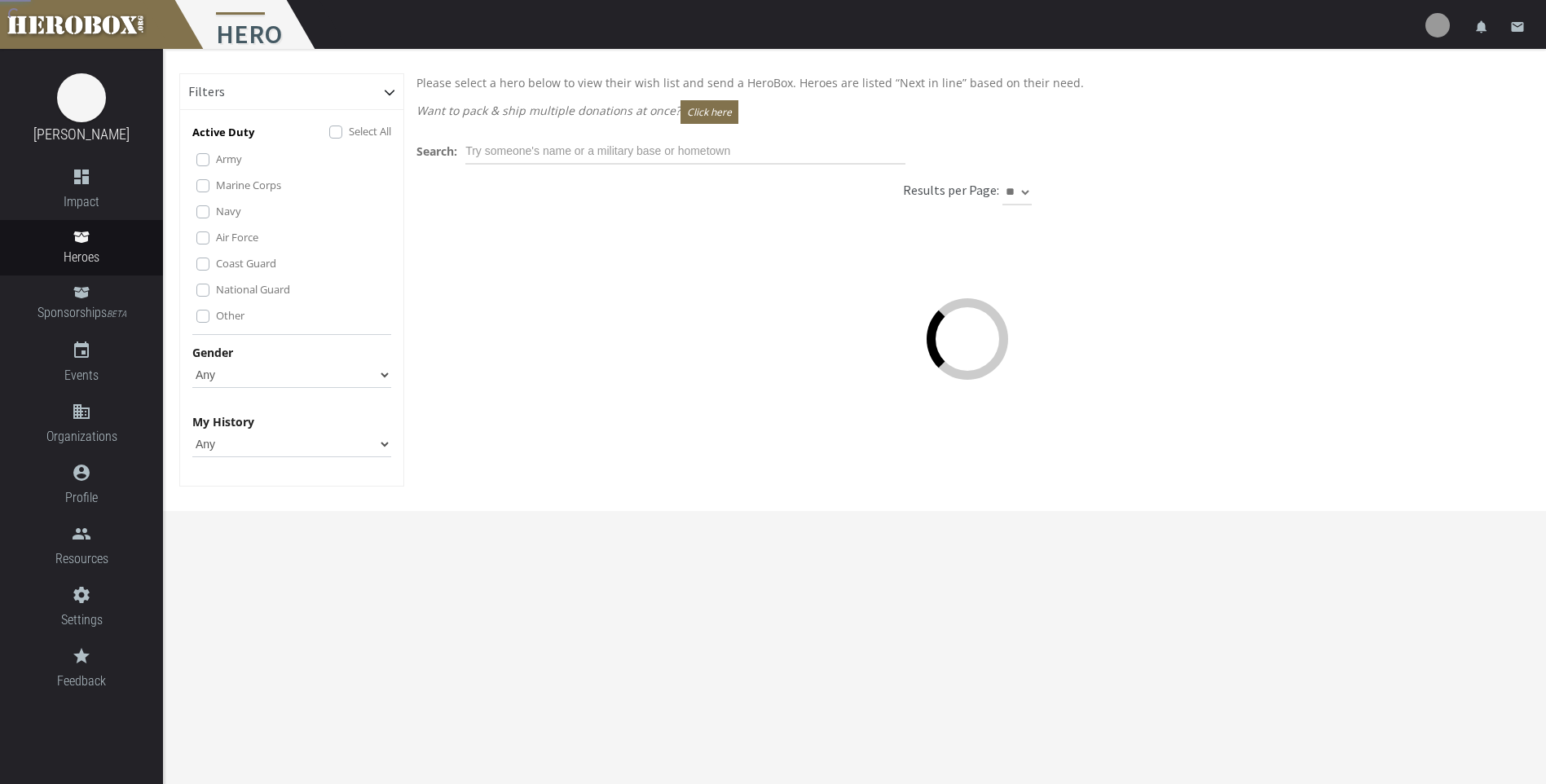
click at [216, 261] on label "Coast Guard" at bounding box center [246, 264] width 61 height 18
click at [216, 239] on label "Air Force" at bounding box center [237, 237] width 42 height 18
click at [216, 210] on label "Navy" at bounding box center [229, 211] width 25 height 18
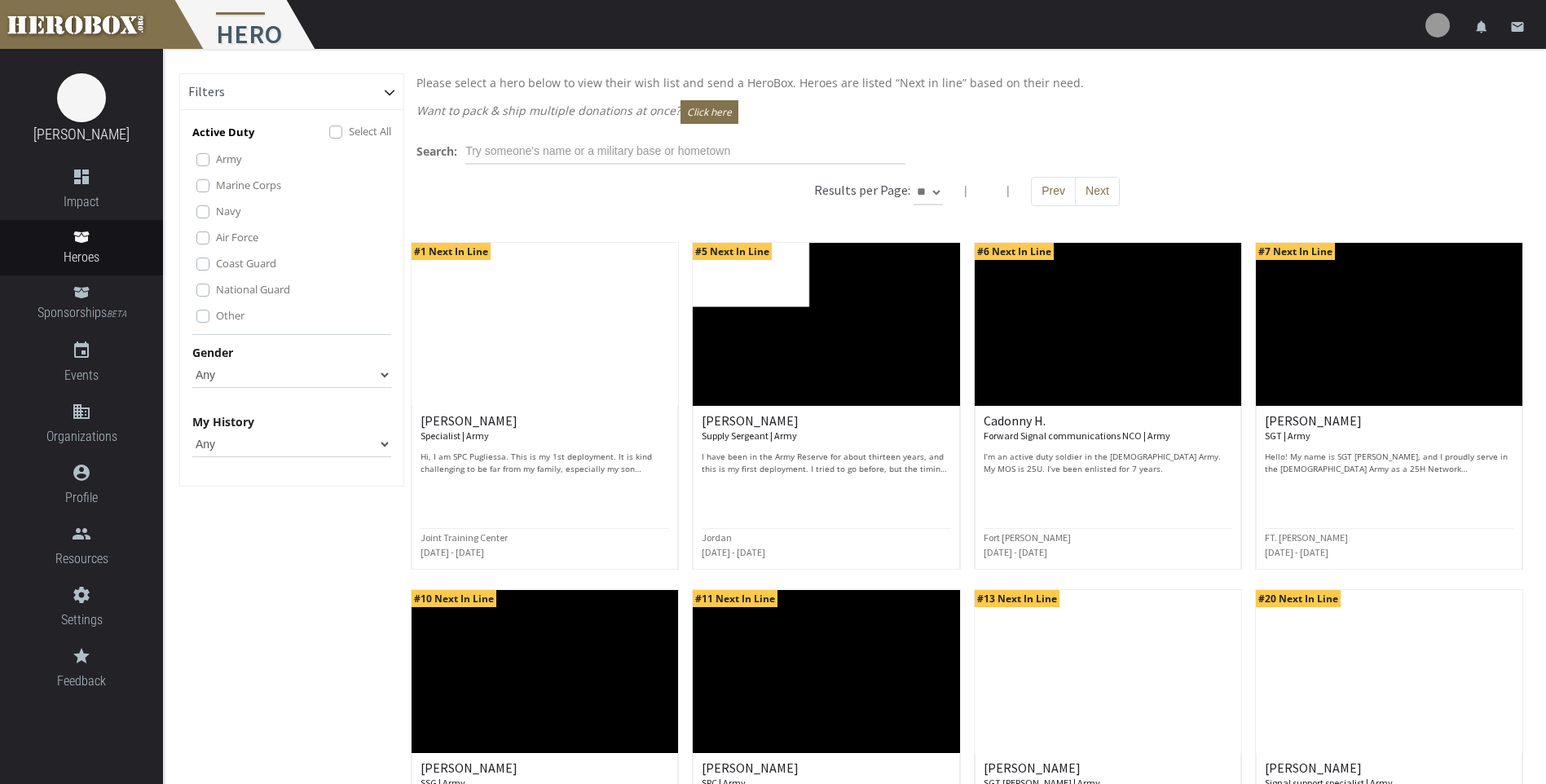
click at [195, 187] on div "Active Duty Select All Army Marine Corps Navy Air Force Coast Guard National Gu…" at bounding box center [291, 229] width 199 height 213
click at [216, 185] on label "Marine Corps" at bounding box center [249, 185] width 65 height 18
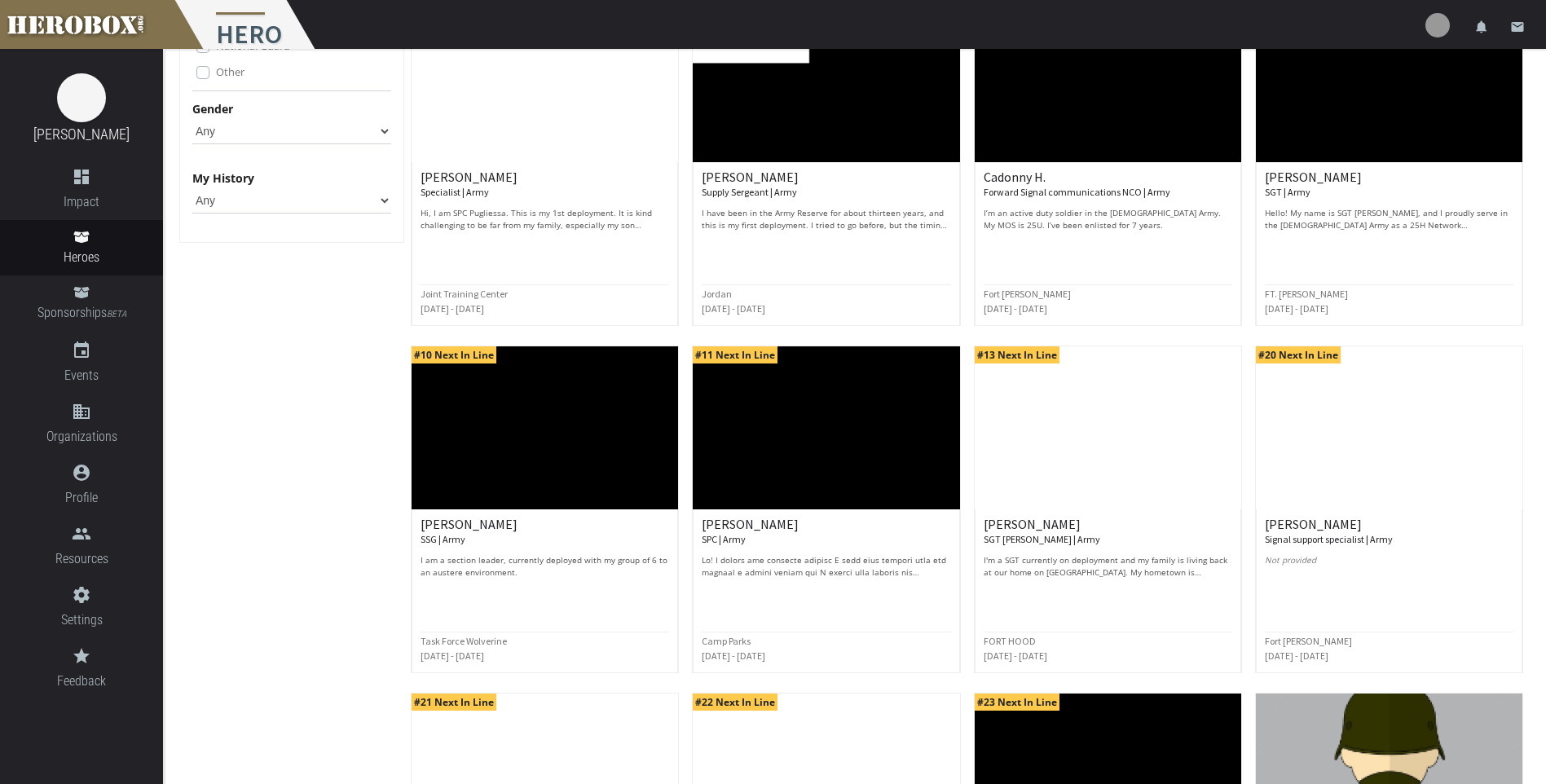
scroll to position [244, 0]
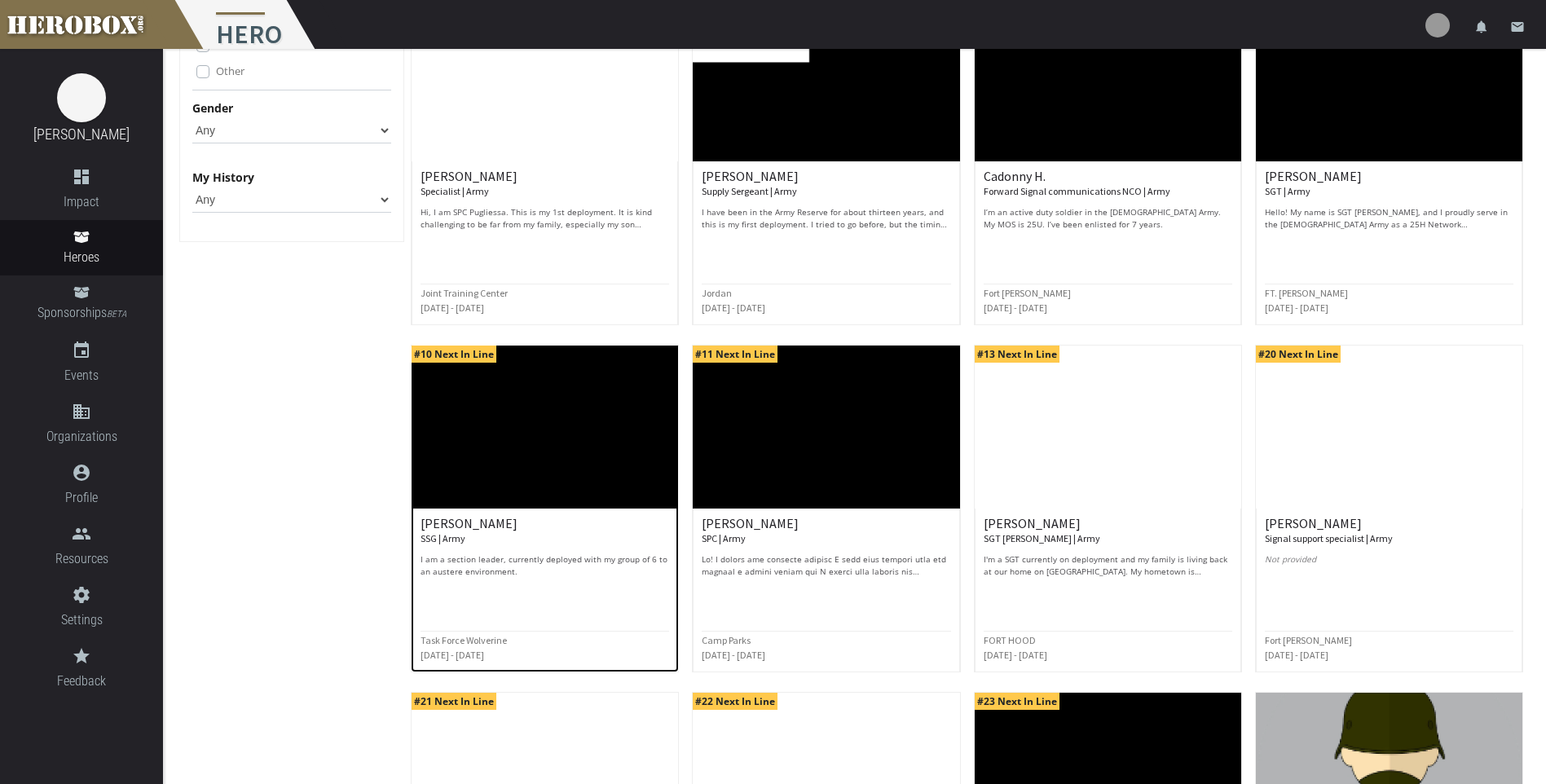
click at [631, 460] on img at bounding box center [545, 427] width 267 height 163
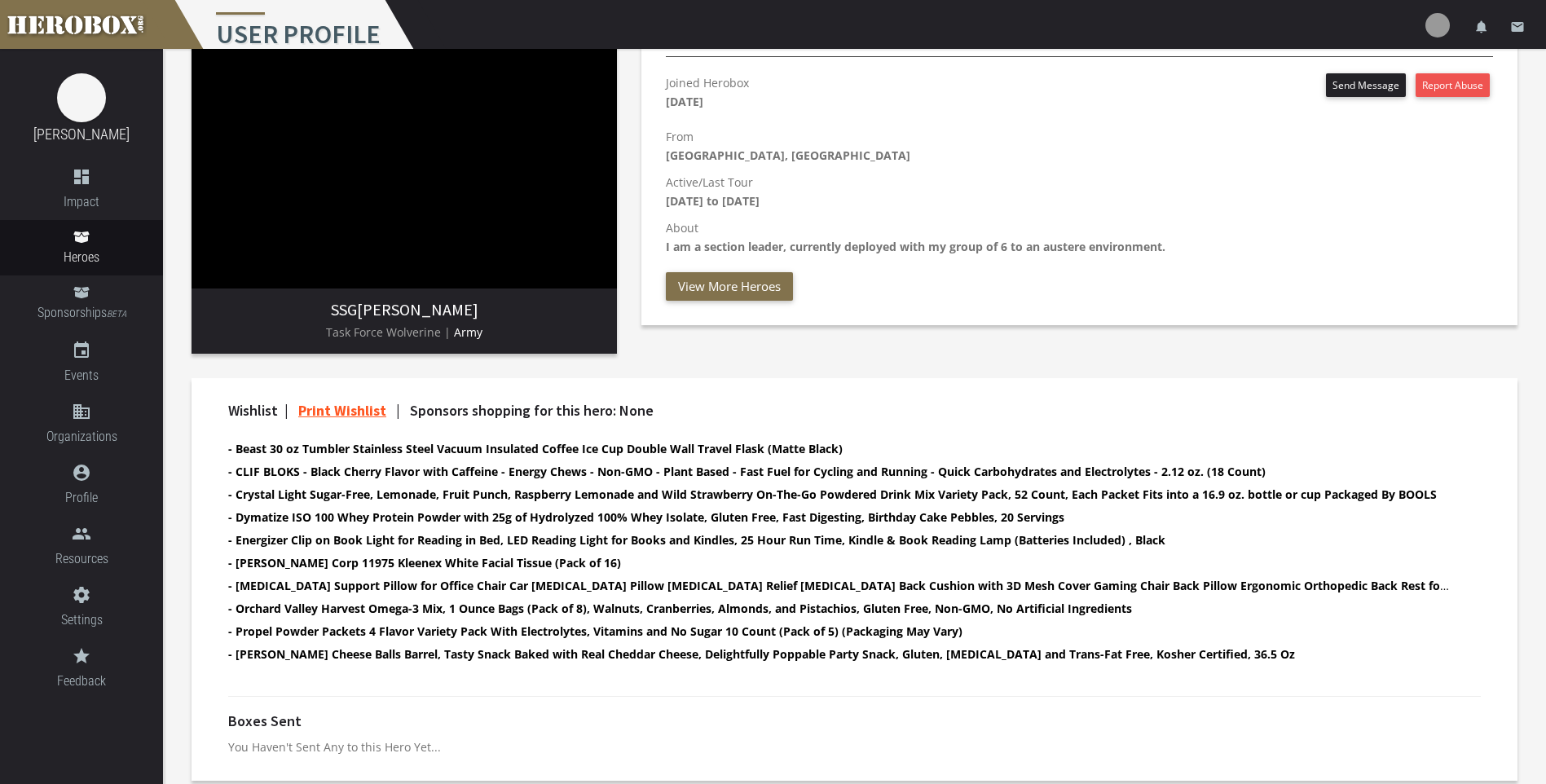
scroll to position [231, 0]
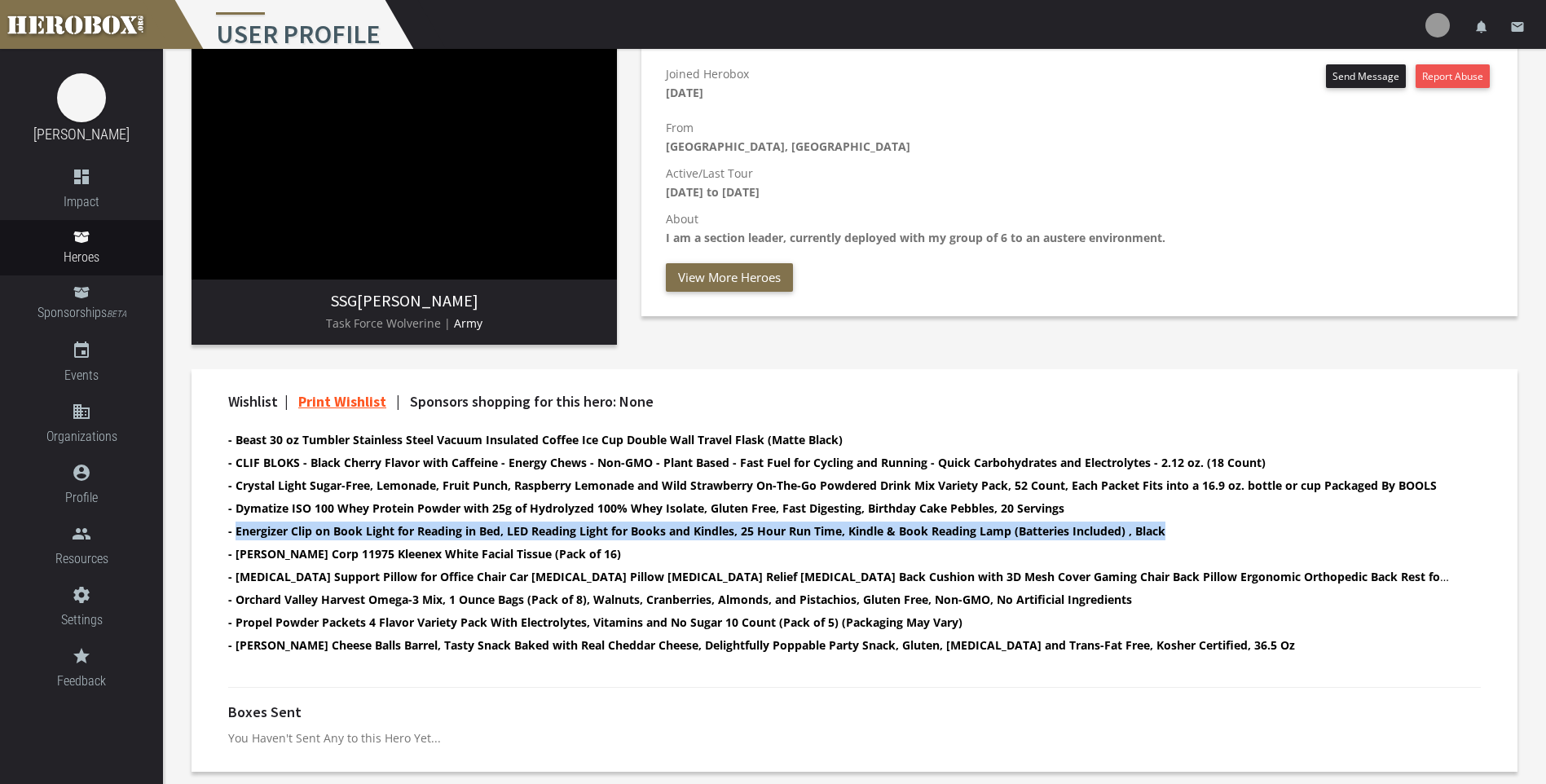
drag, startPoint x: 1173, startPoint y: 533, endPoint x: 237, endPoint y: 531, distance: 936.0
click at [237, 531] on li "- Energizer Clip on Book Light for Reading in Bed, LED Reading Light for Books …" at bounding box center [840, 530] width 1224 height 19
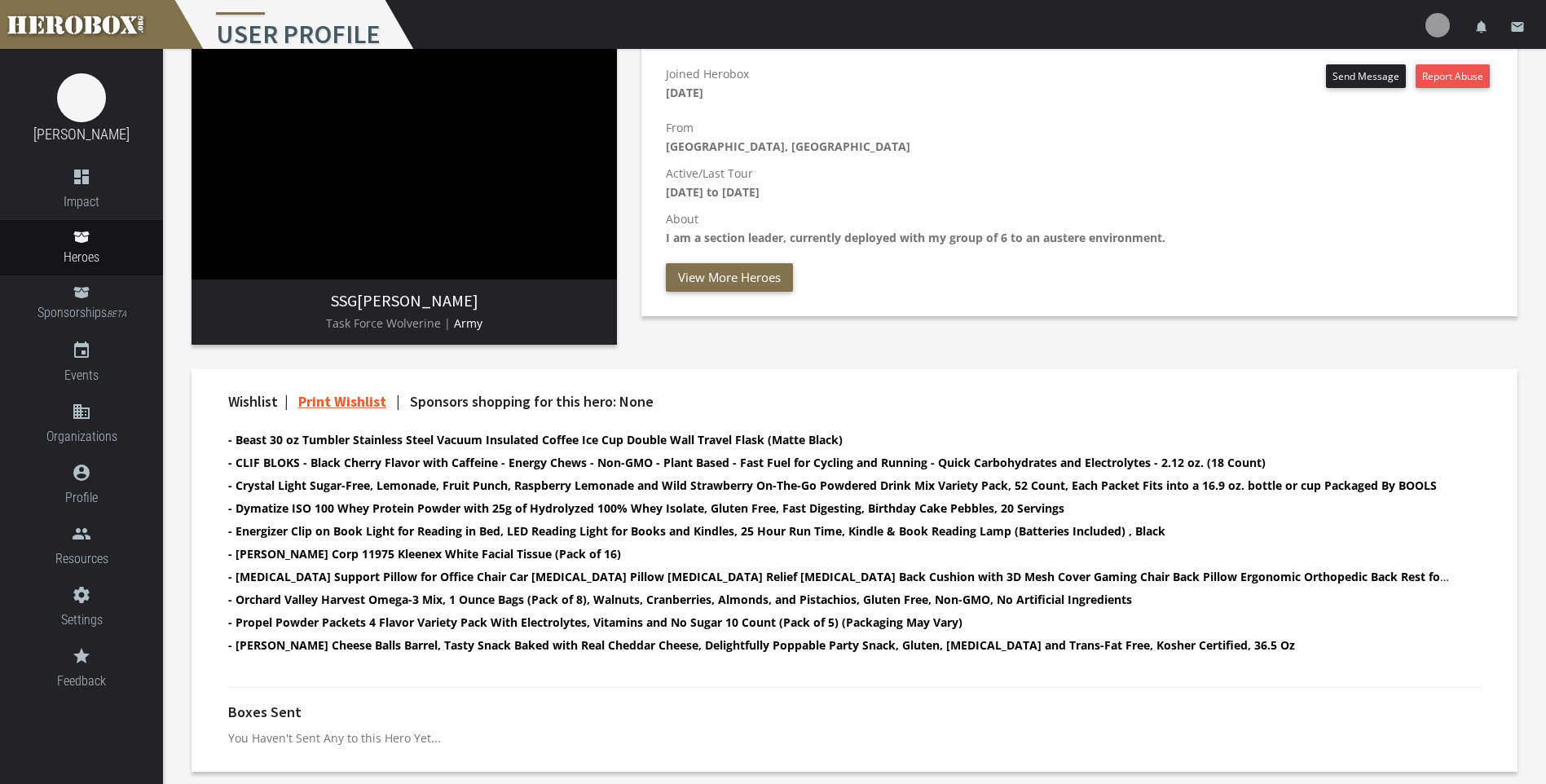
click at [741, 260] on div "Joined Herobox [DATE] Send Message Report Abuse From [GEOGRAPHIC_DATA], [GEOGRA…" at bounding box center [1079, 177] width 852 height 227
click at [729, 284] on button "View More Heroes" at bounding box center [729, 278] width 127 height 28
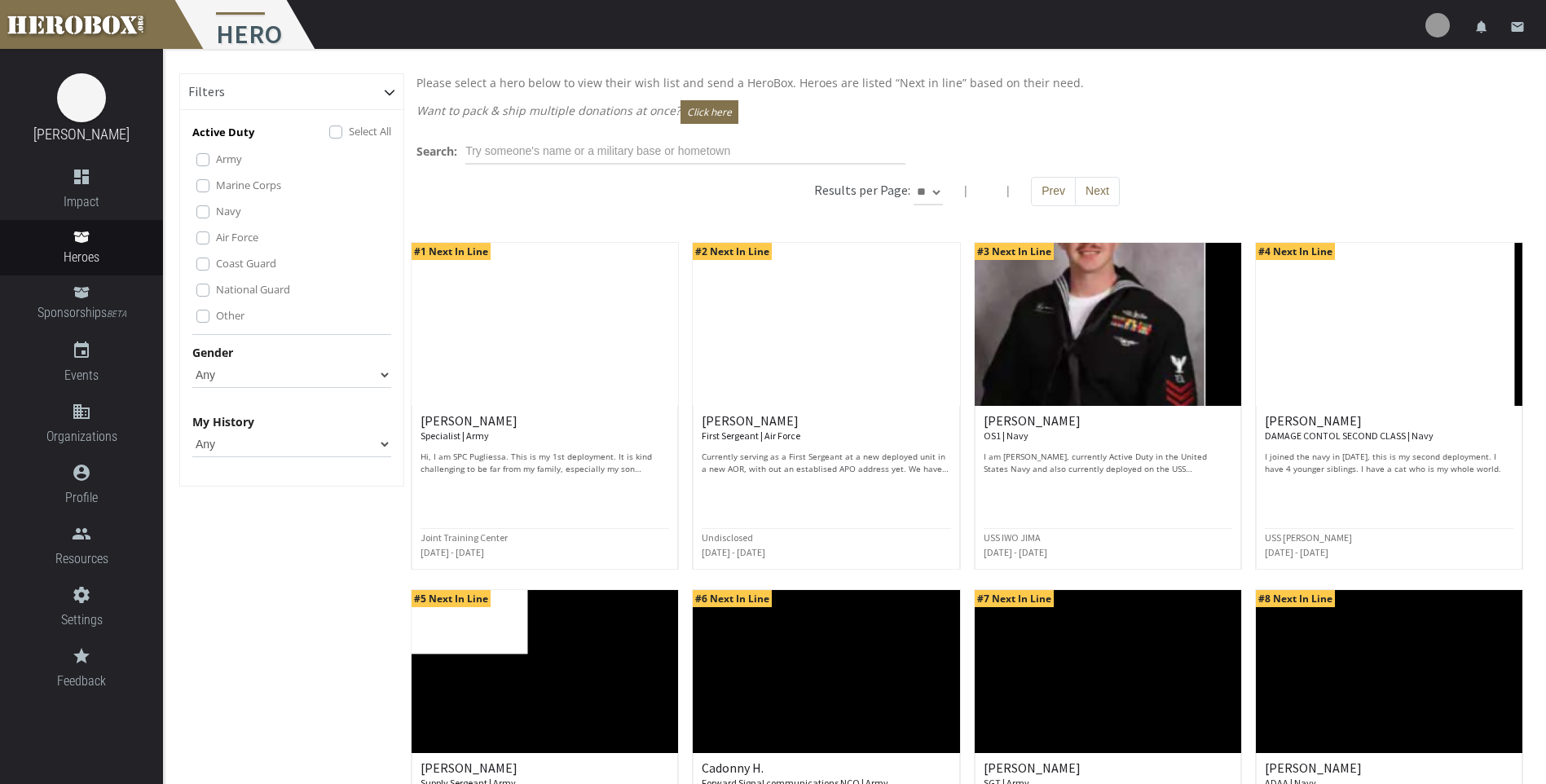
click at [216, 316] on label "Other" at bounding box center [230, 316] width 28 height 18
click at [216, 294] on label "National Guard" at bounding box center [253, 289] width 74 height 18
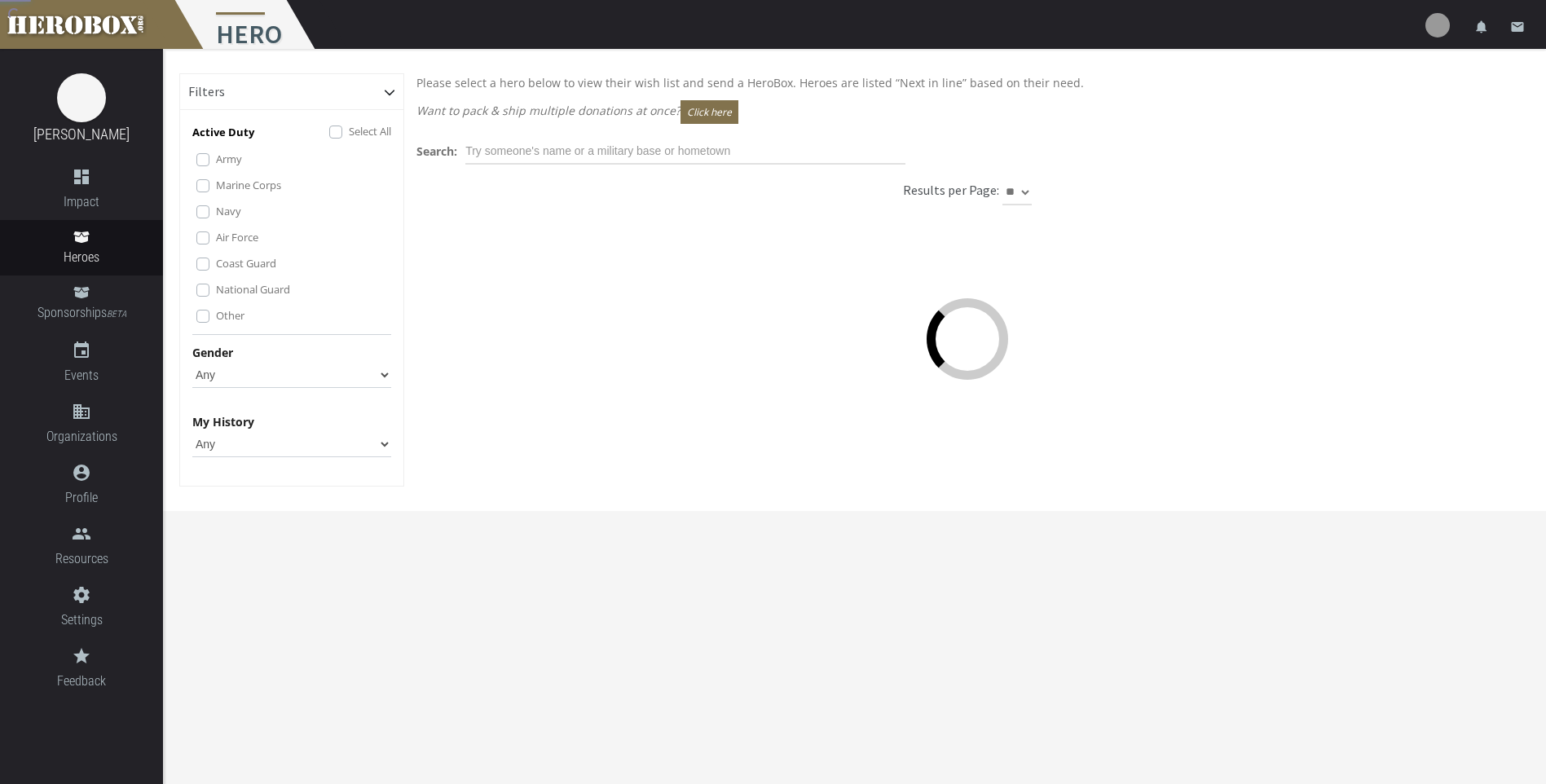
click at [204, 270] on div "Coast Guard" at bounding box center [294, 264] width 195 height 20
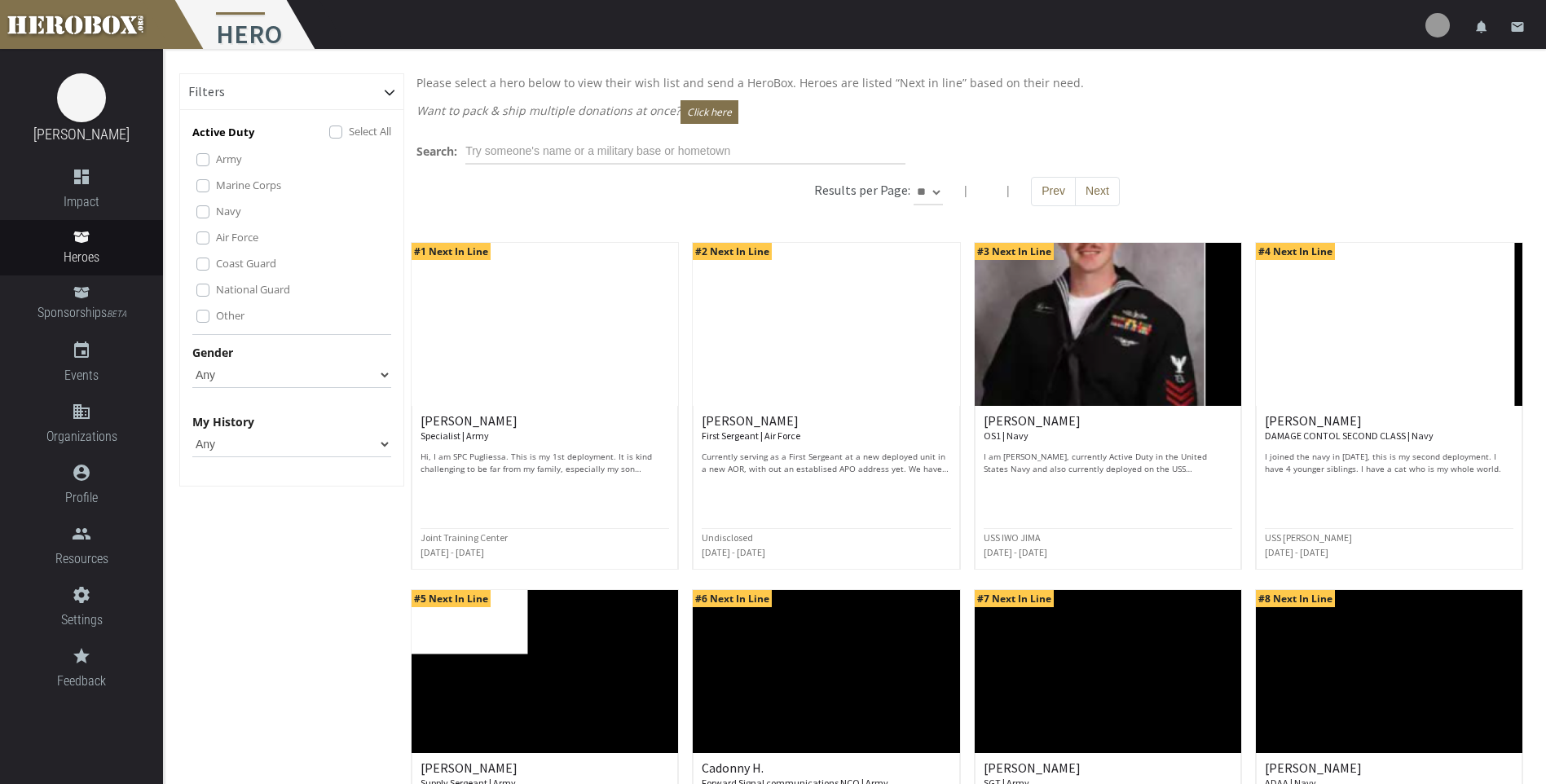
click at [216, 259] on label "Coast Guard" at bounding box center [246, 264] width 61 height 18
click at [216, 236] on label "Air Force" at bounding box center [237, 237] width 42 height 18
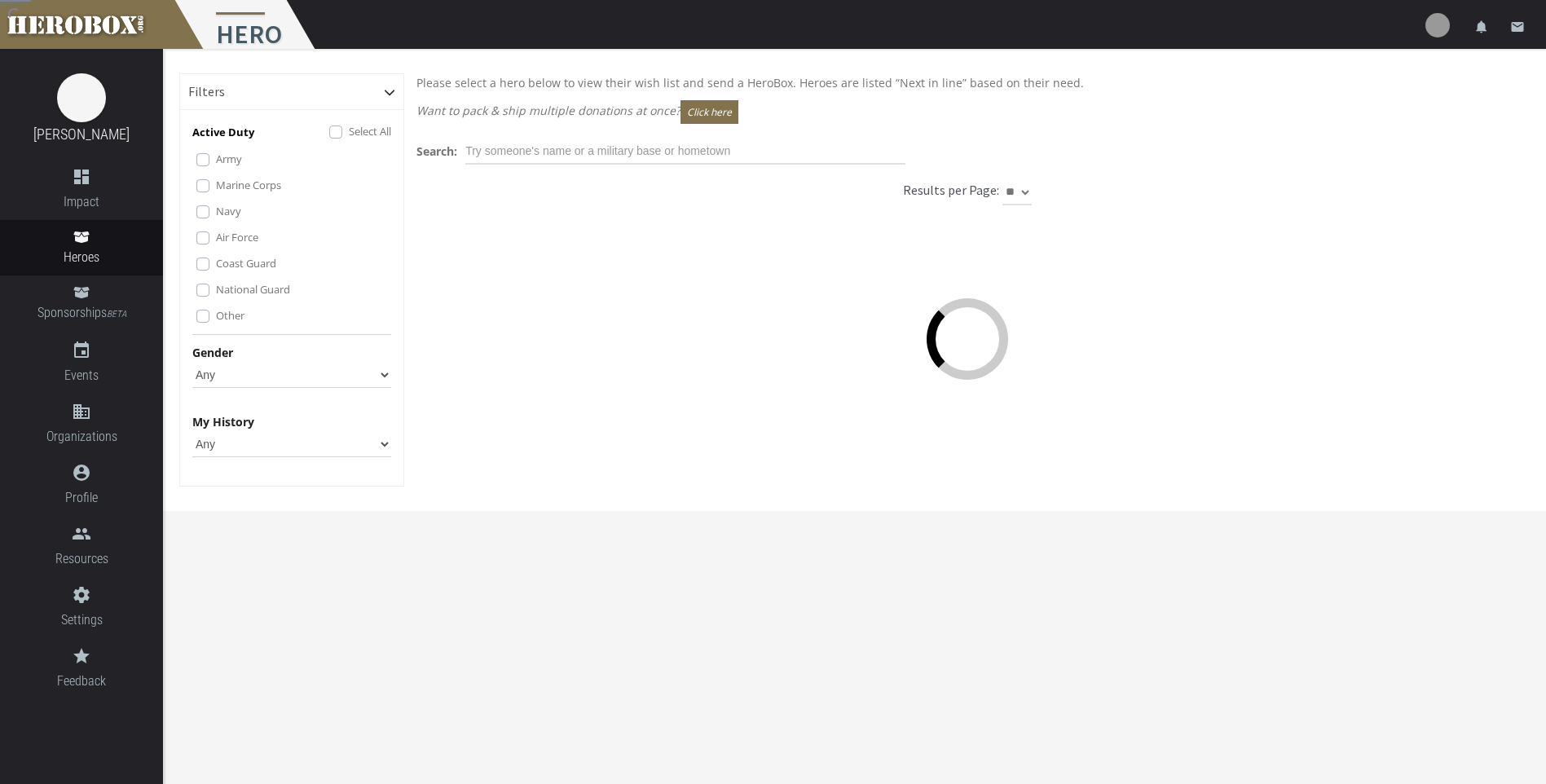
click at [216, 213] on label "Navy" at bounding box center [229, 211] width 25 height 18
click at [218, 177] on label "Marine Corps" at bounding box center [249, 185] width 65 height 18
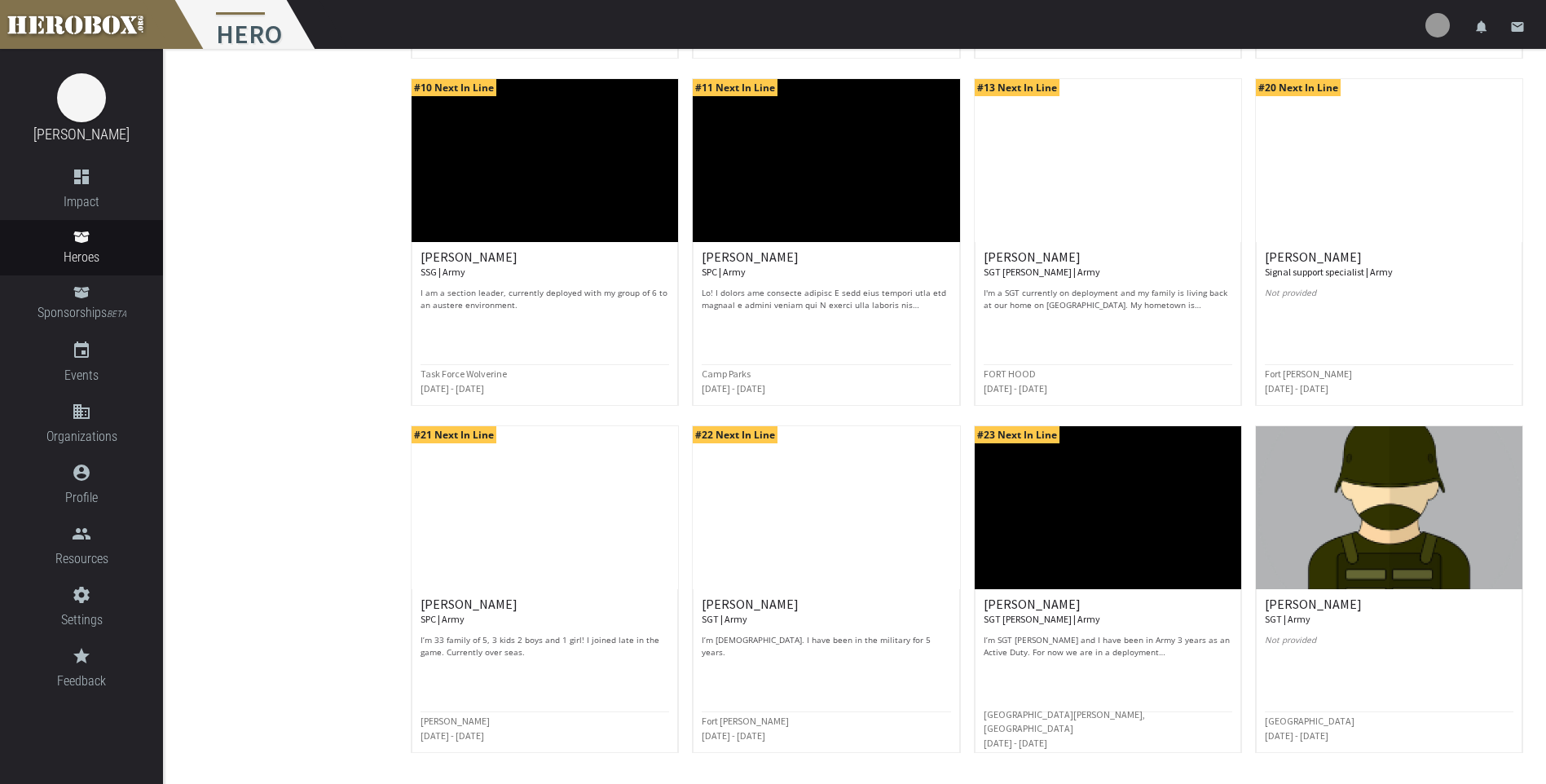
scroll to position [570, 0]
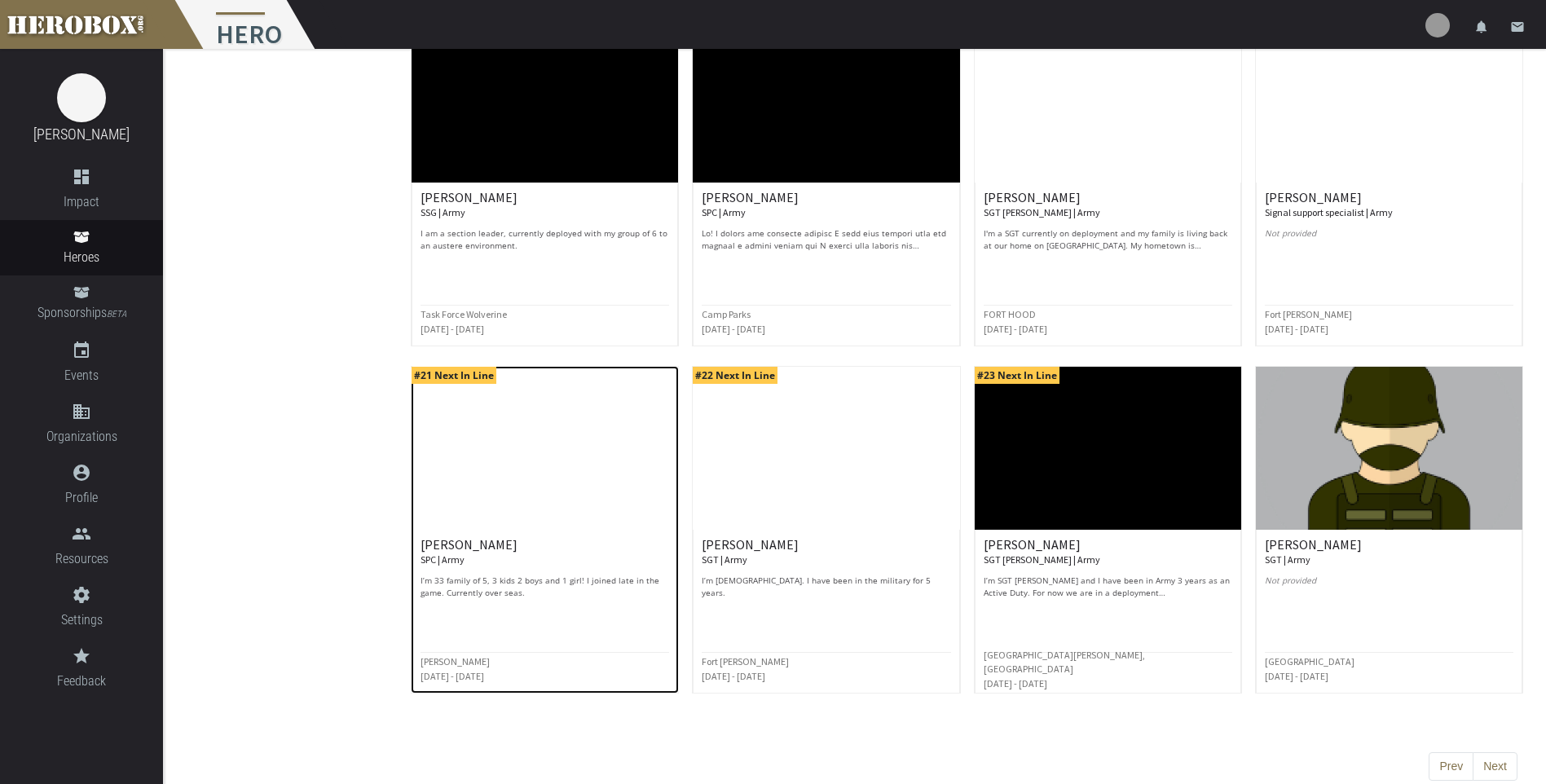
click at [561, 599] on div "[PERSON_NAME] SPC | Army I’m 33 family of 5, 3 kids 2 boys and 1 girl! I joined…" at bounding box center [545, 594] width 249 height 114
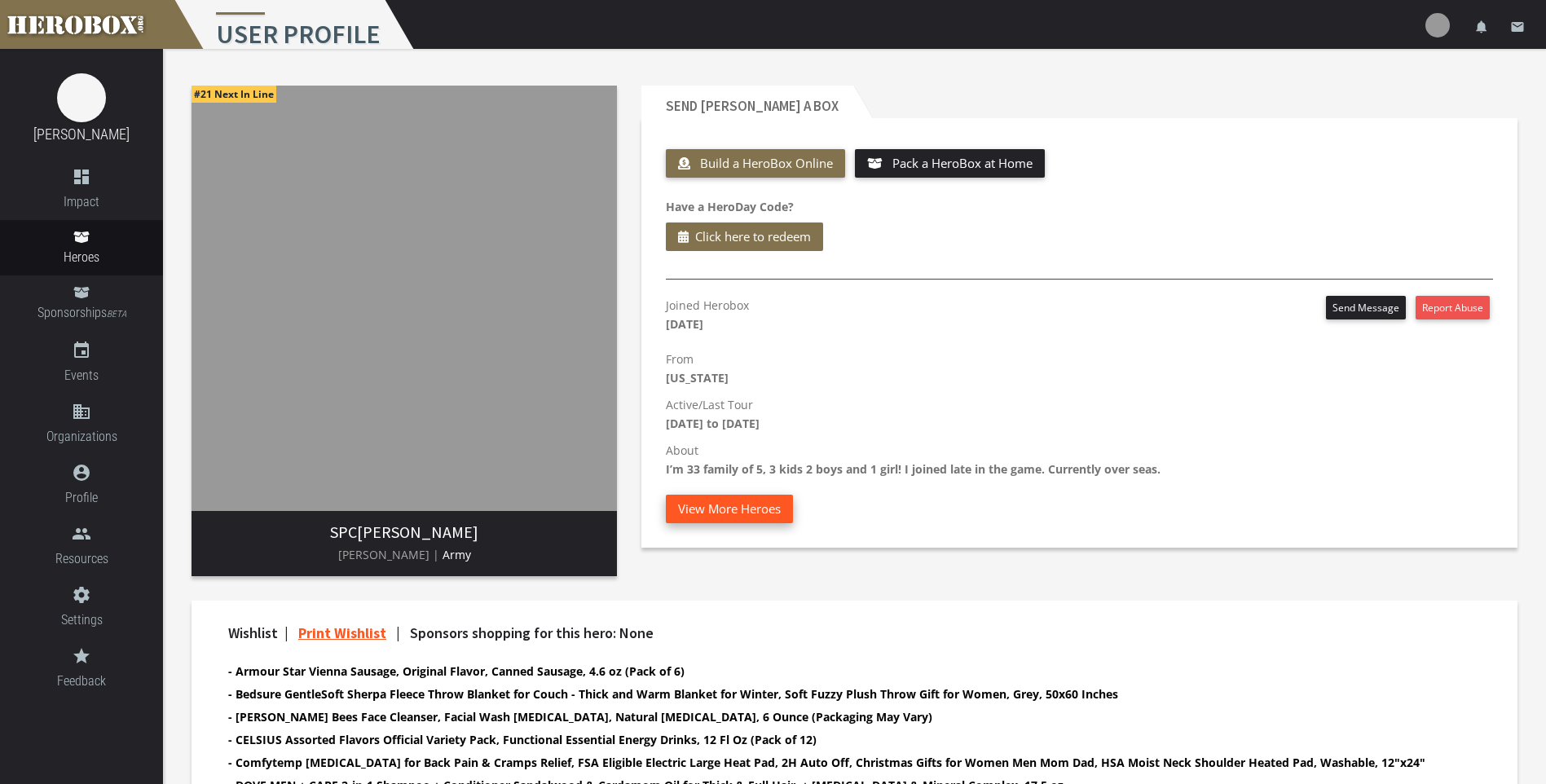
click at [687, 513] on button "View More Heroes" at bounding box center [729, 509] width 127 height 28
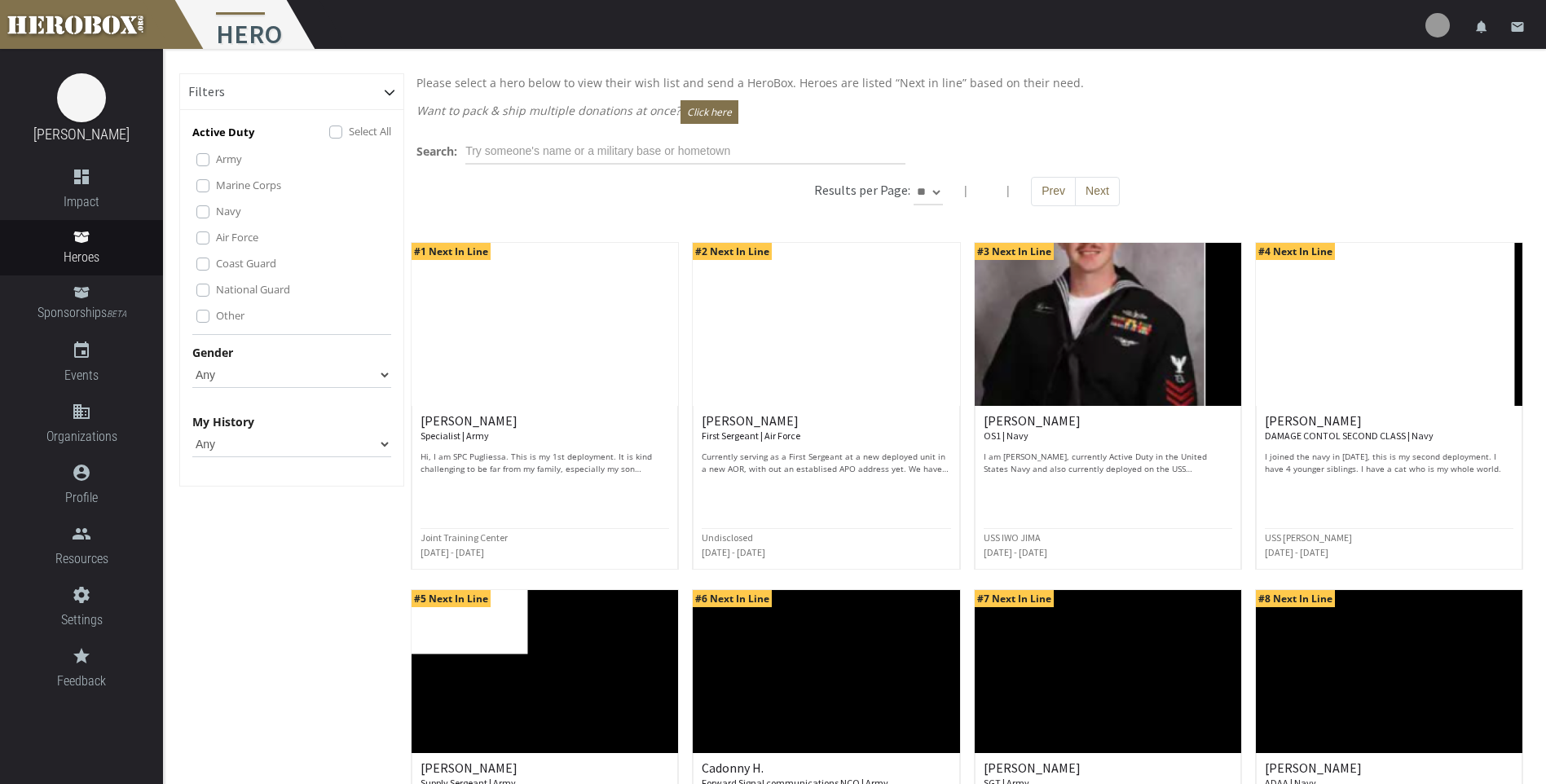
click at [216, 313] on label "Other" at bounding box center [230, 316] width 28 height 18
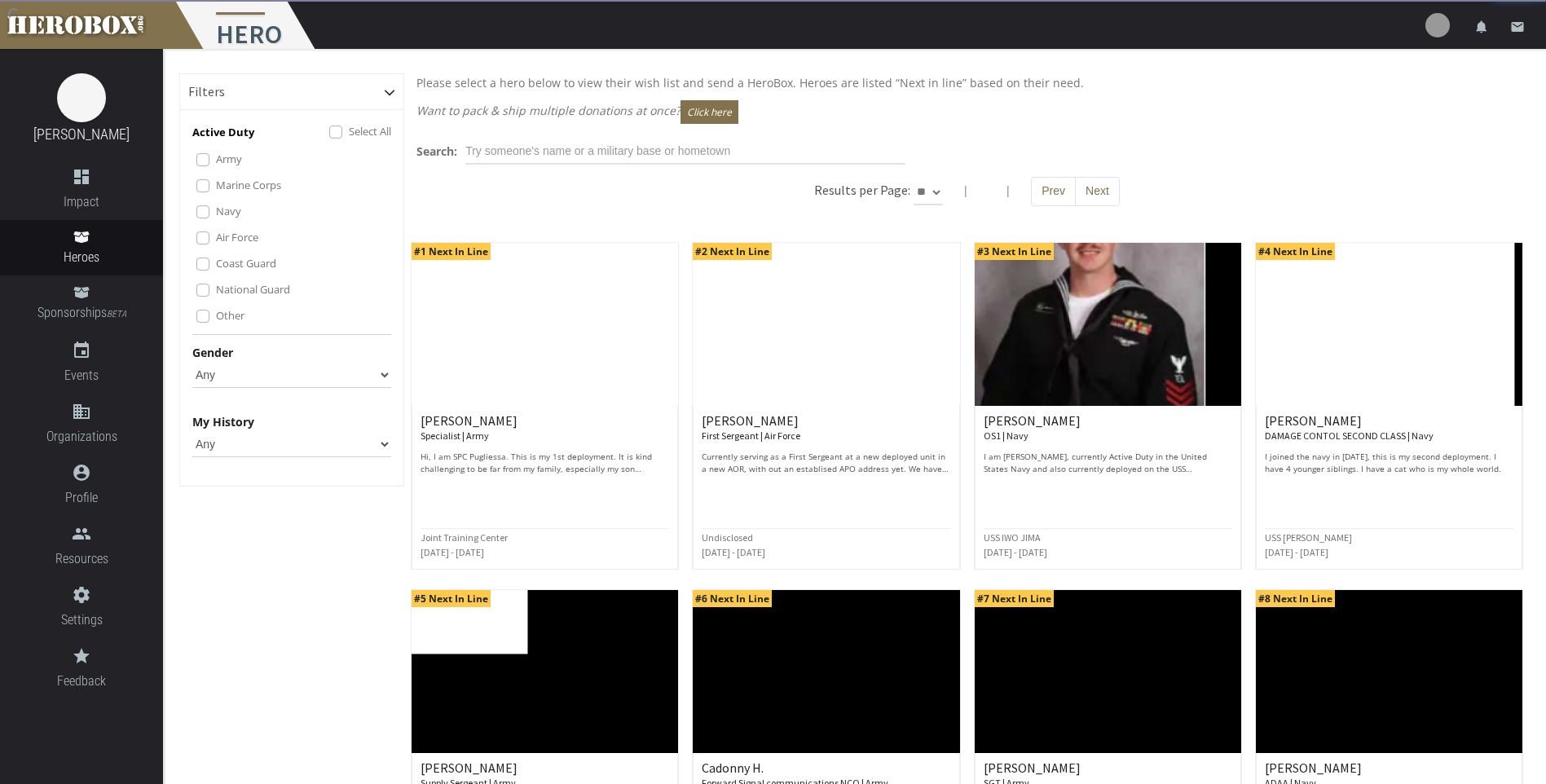
click at [216, 288] on label "National Guard" at bounding box center [253, 289] width 74 height 18
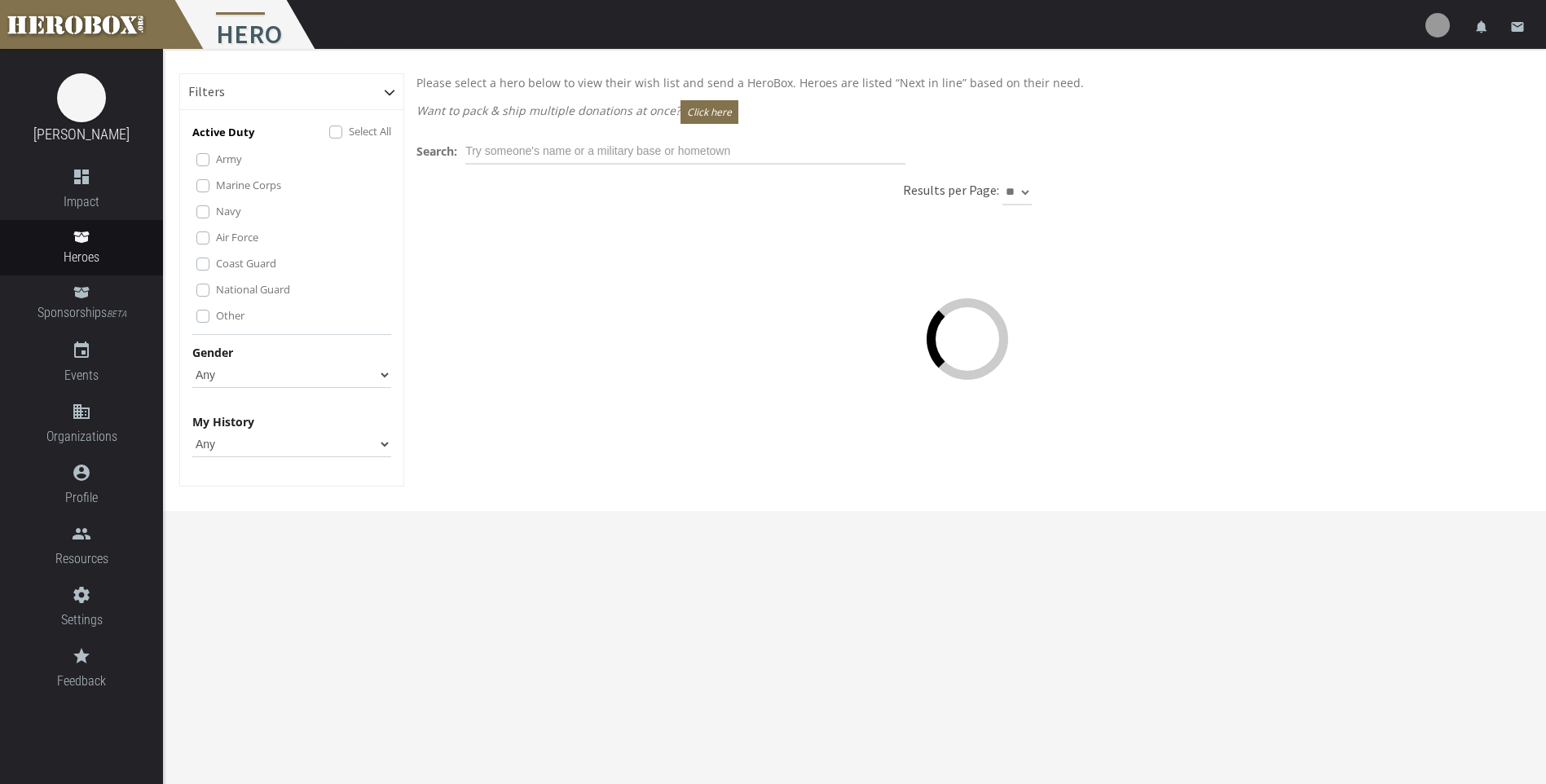
click at [216, 259] on label "Coast Guard" at bounding box center [246, 264] width 61 height 18
click at [216, 236] on label "Air Force" at bounding box center [237, 237] width 42 height 18
click at [216, 205] on label "Navy" at bounding box center [229, 211] width 25 height 18
click at [216, 182] on label "Marine Corps" at bounding box center [249, 185] width 65 height 18
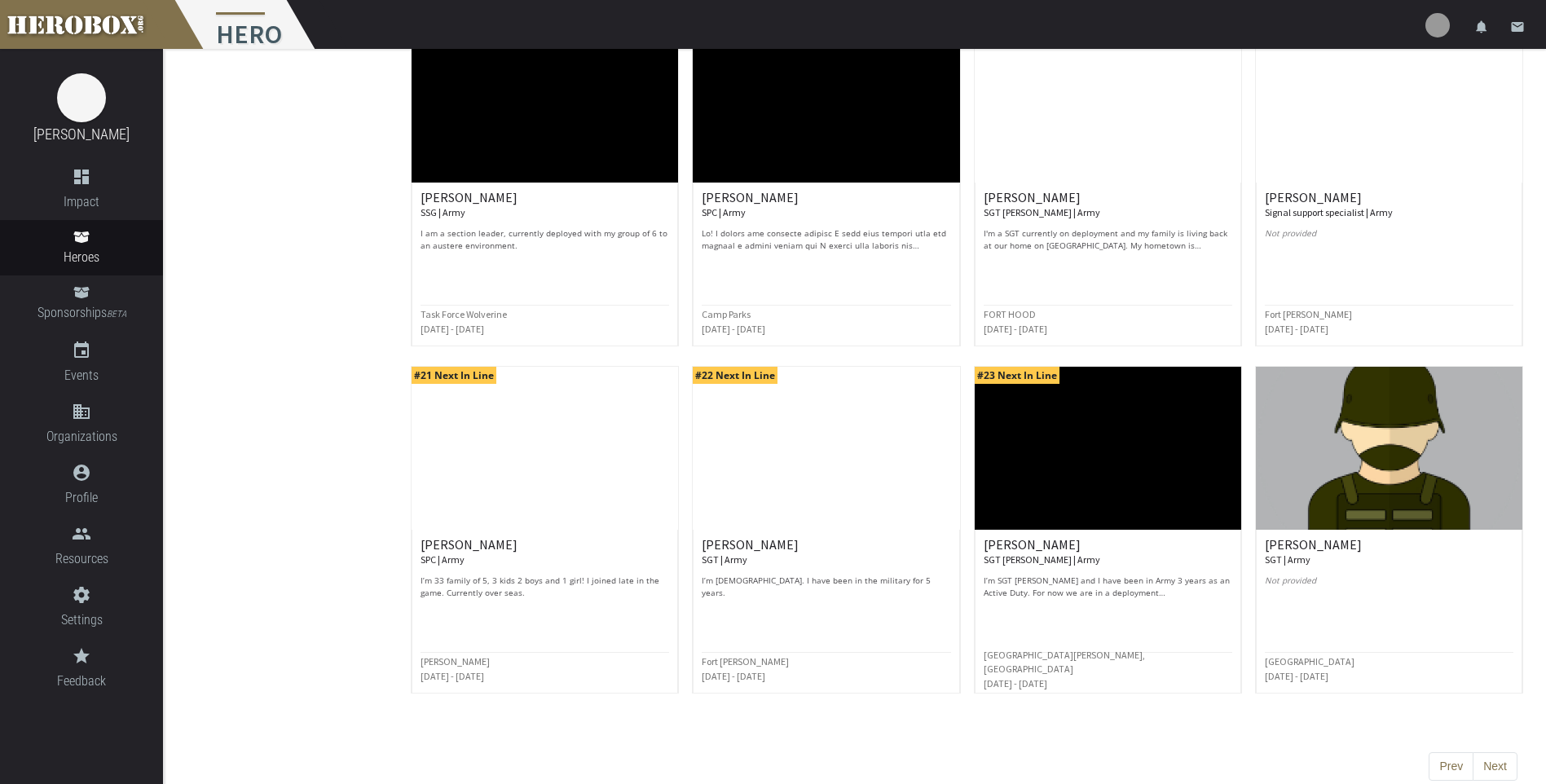
scroll to position [585, 0]
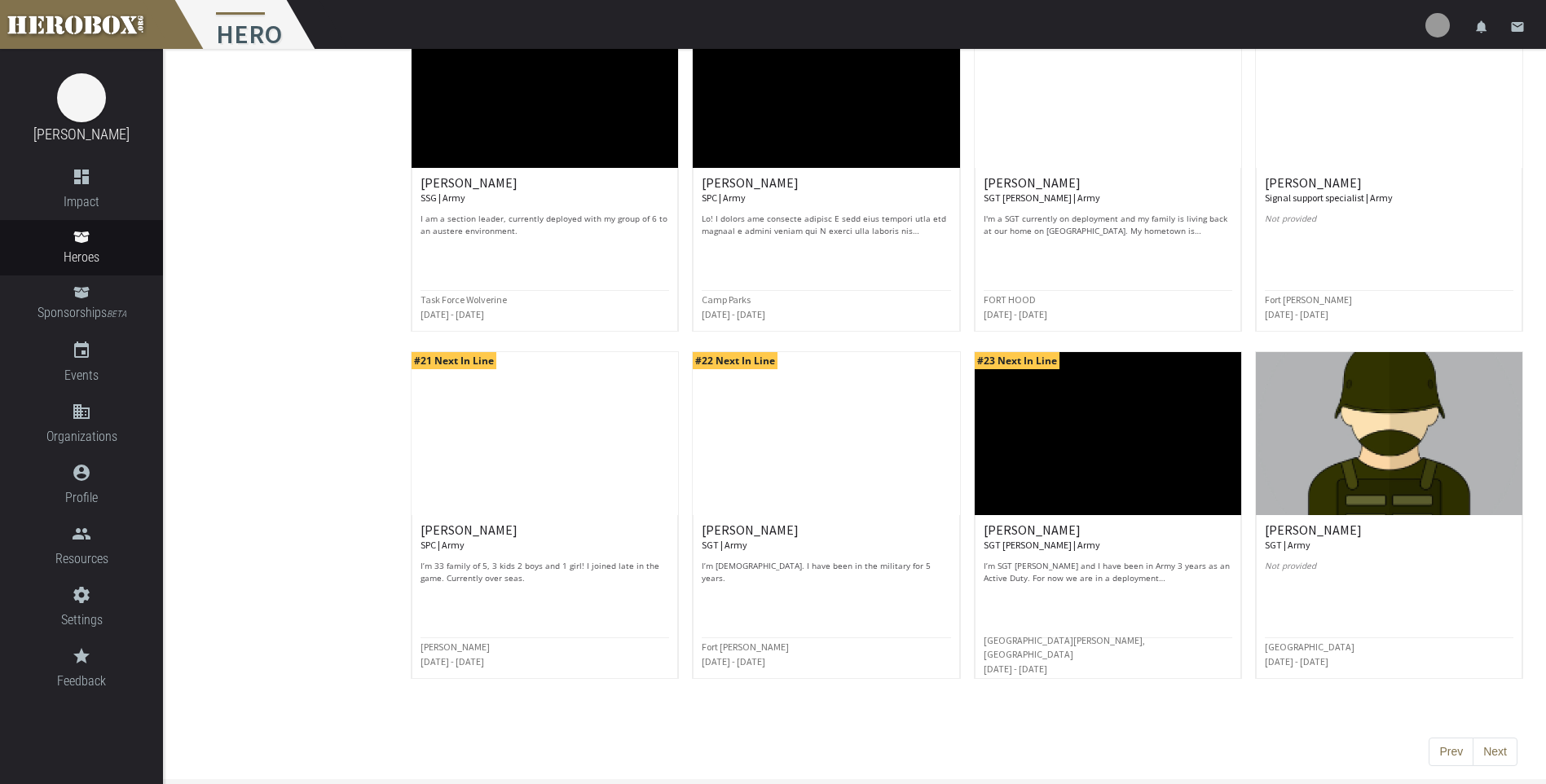
click at [1485, 756] on button "Next" at bounding box center [1495, 752] width 45 height 29
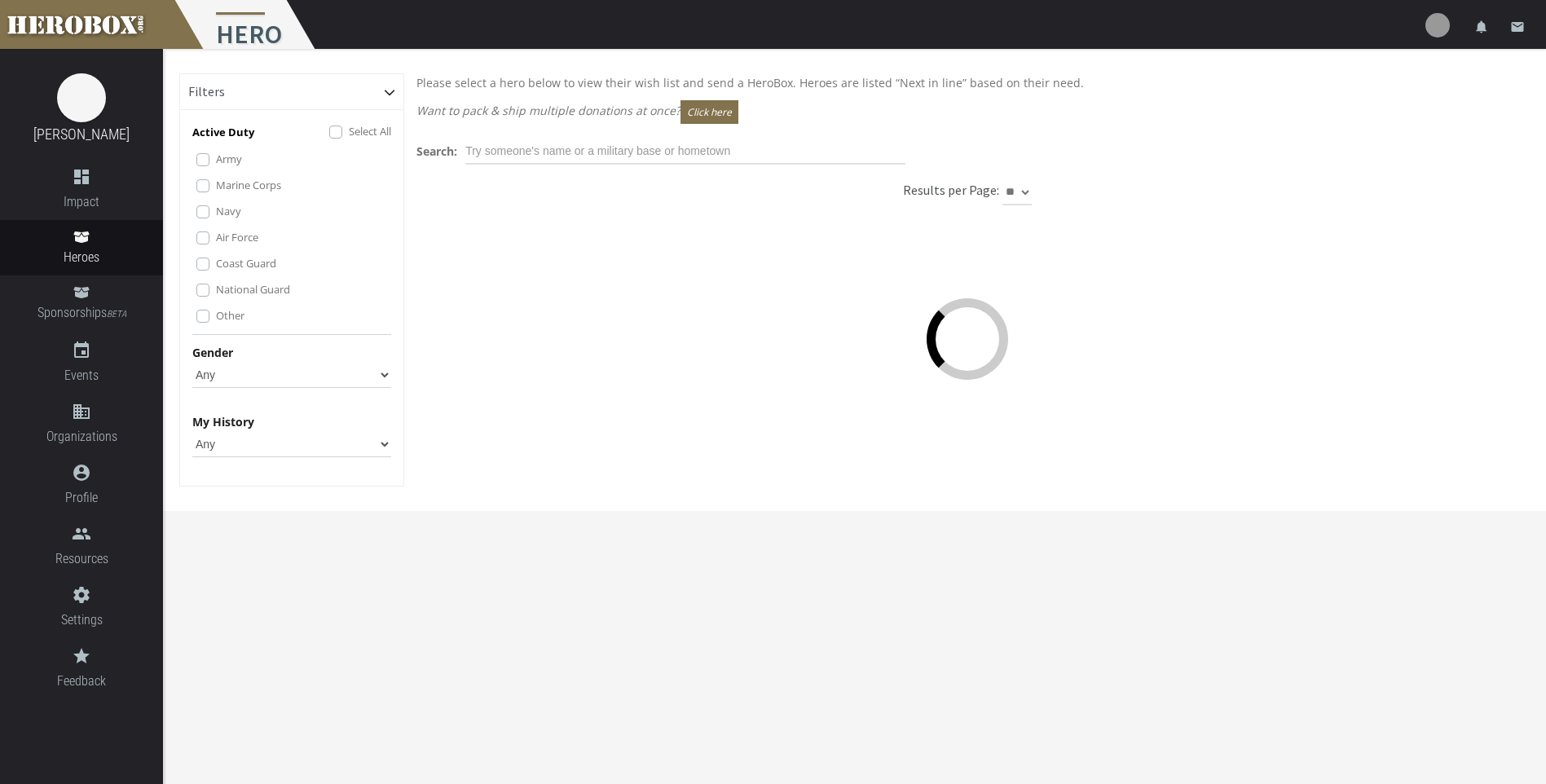
scroll to position [0, 0]
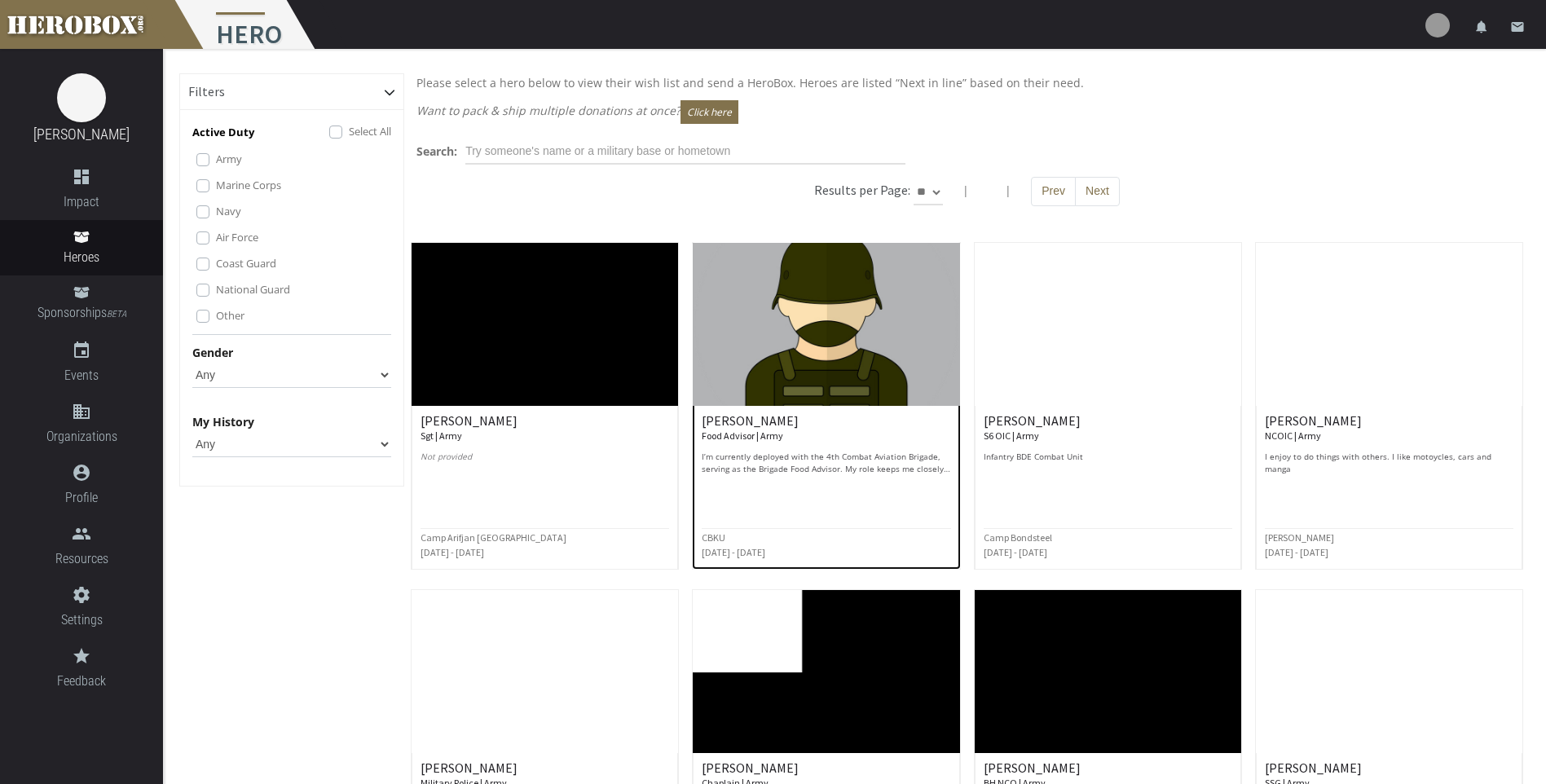
click at [880, 412] on div "[PERSON_NAME] Food Advisor | Army I’m currently deployed with the 4th Combat Av…" at bounding box center [826, 487] width 267 height 164
